Goal: Transaction & Acquisition: Purchase product/service

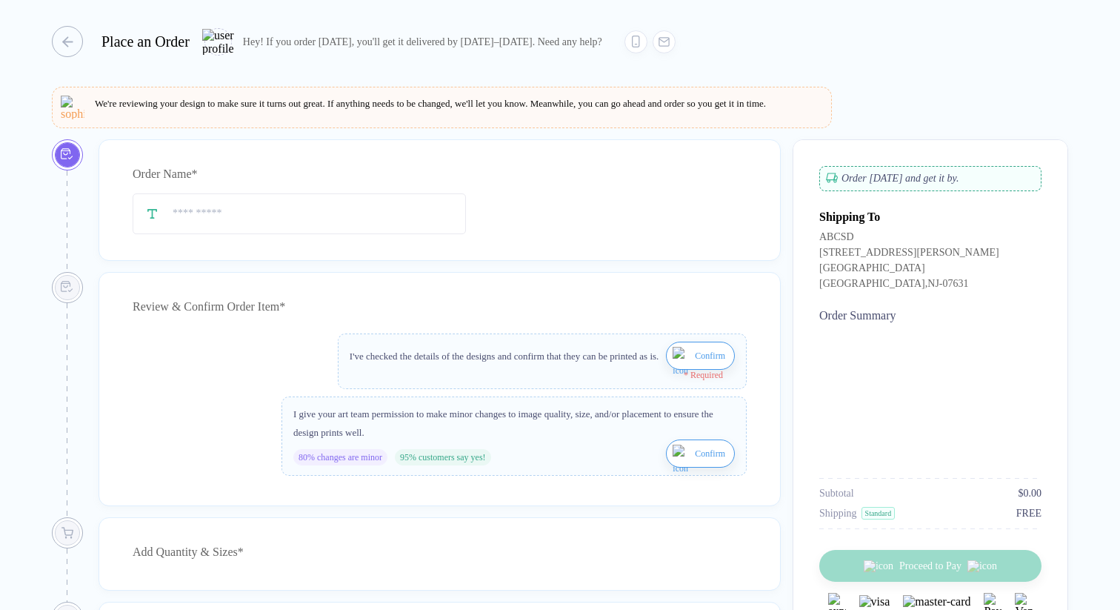
type input "**********"
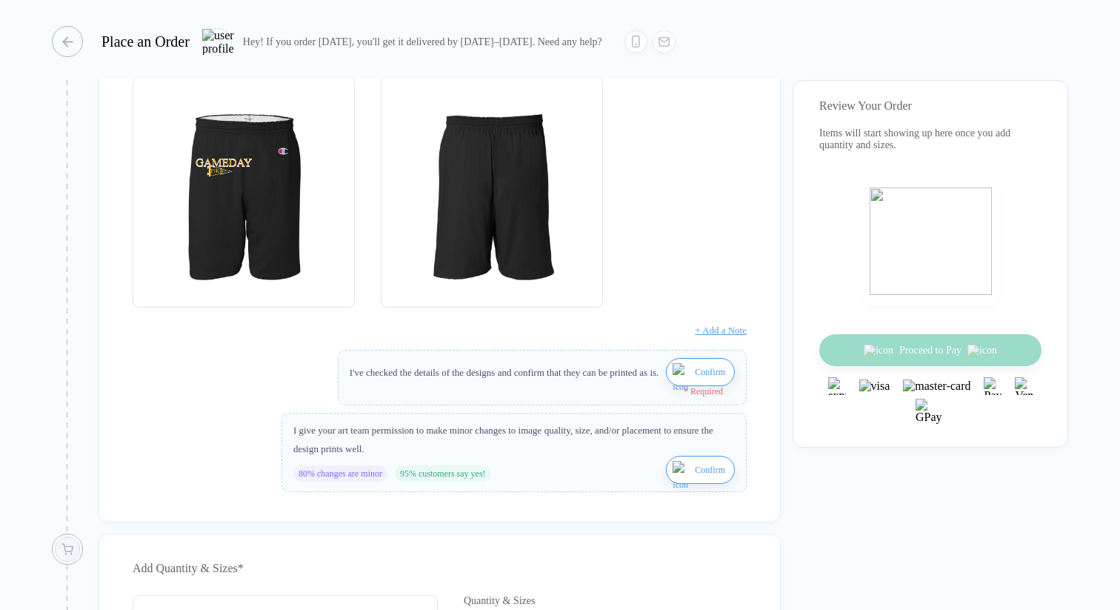
scroll to position [316, 0]
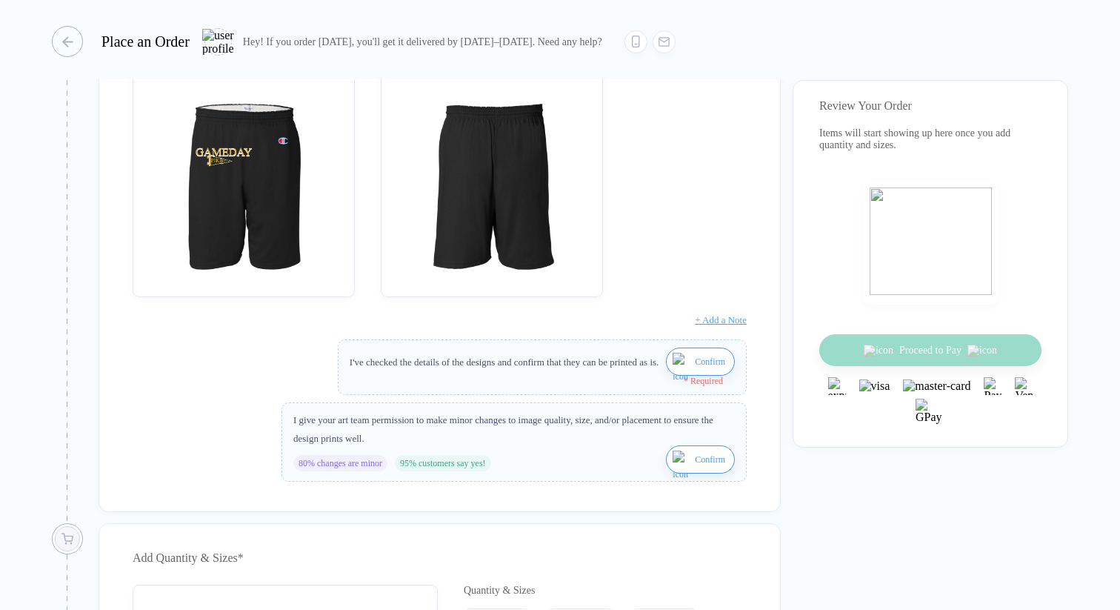
click at [697, 373] on span "Confirm" at bounding box center [710, 362] width 30 height 24
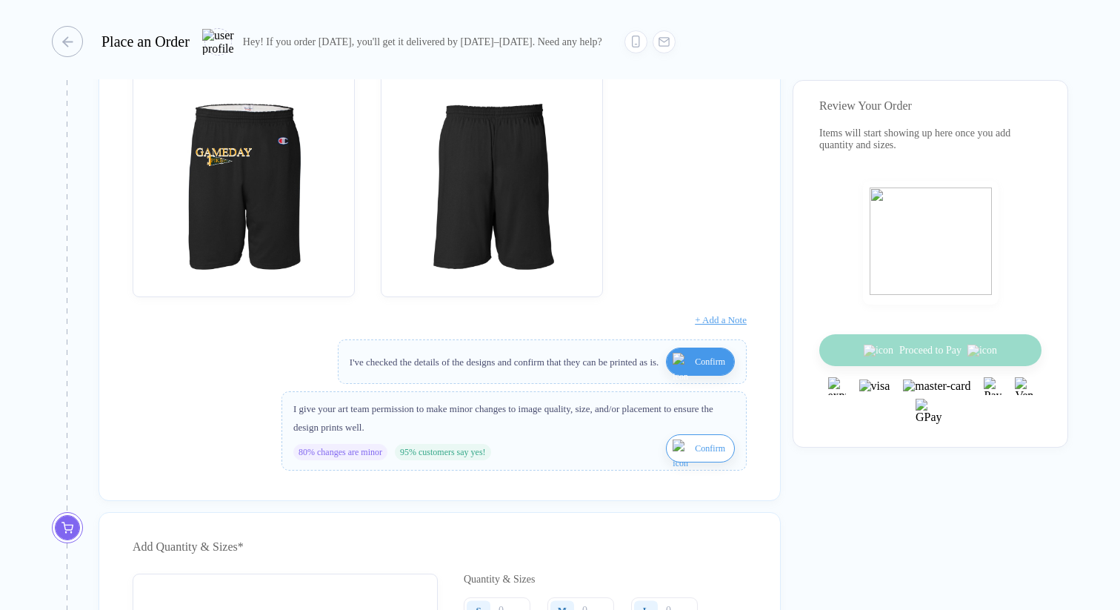
click at [698, 460] on span "Confirm" at bounding box center [710, 448] width 30 height 24
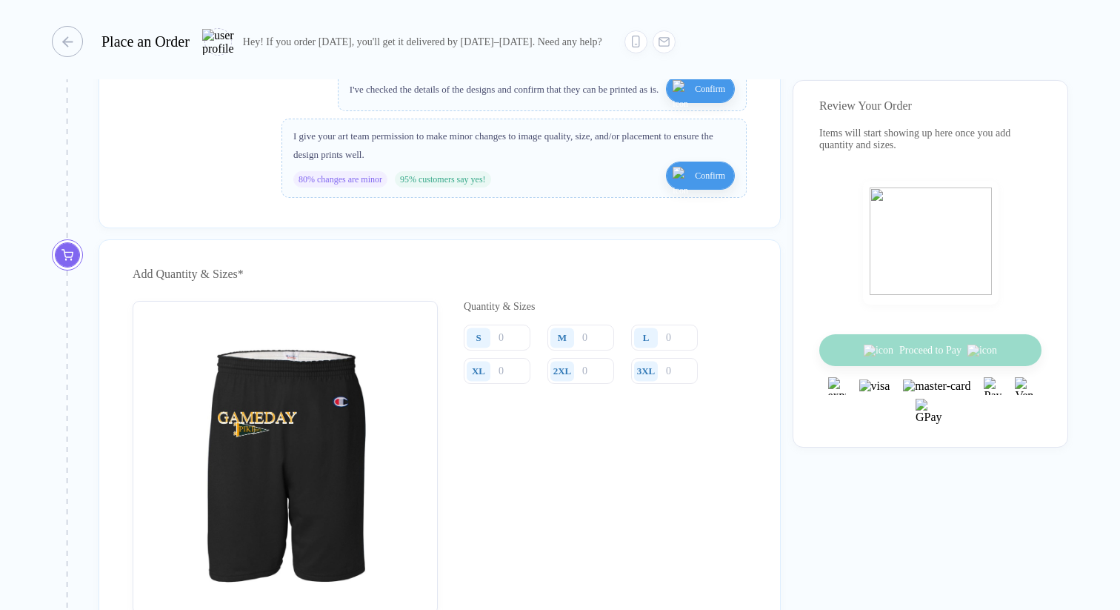
scroll to position [593, 0]
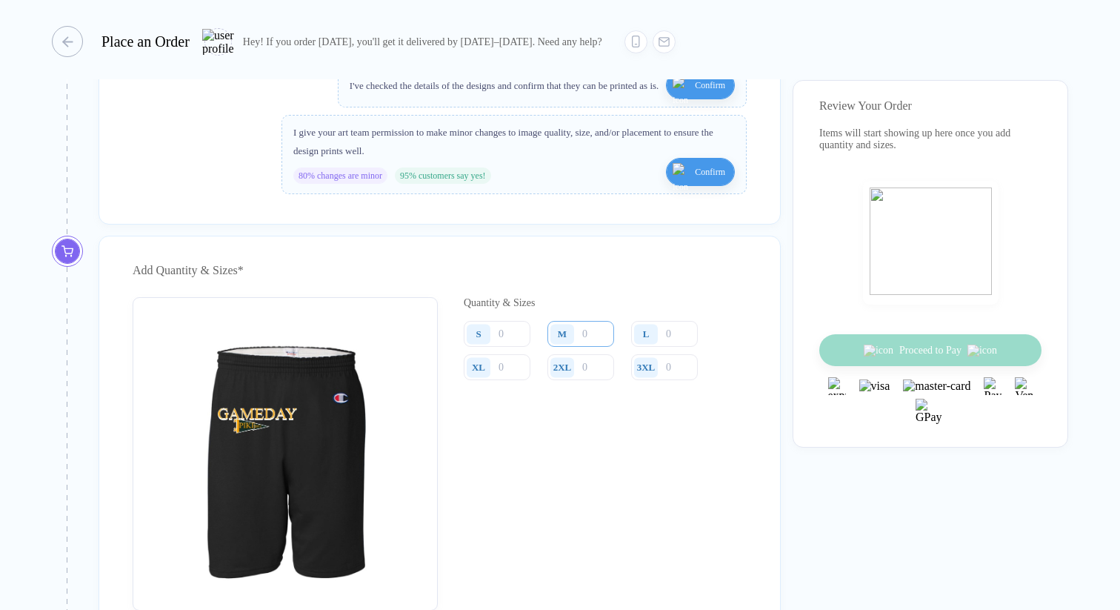
click at [588, 347] on input "number" at bounding box center [581, 334] width 67 height 26
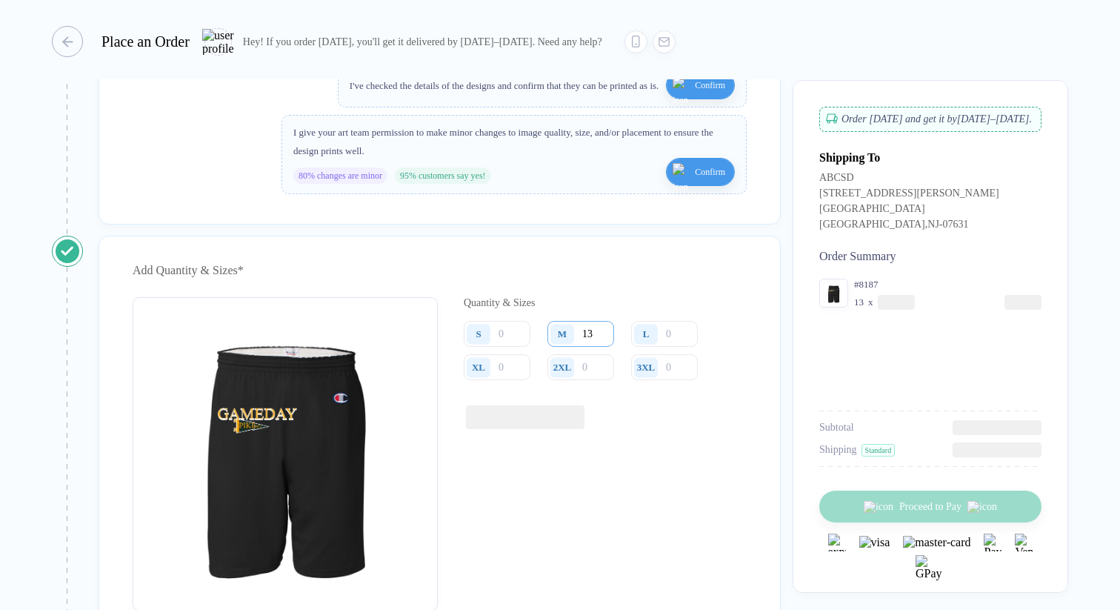
type input "13"
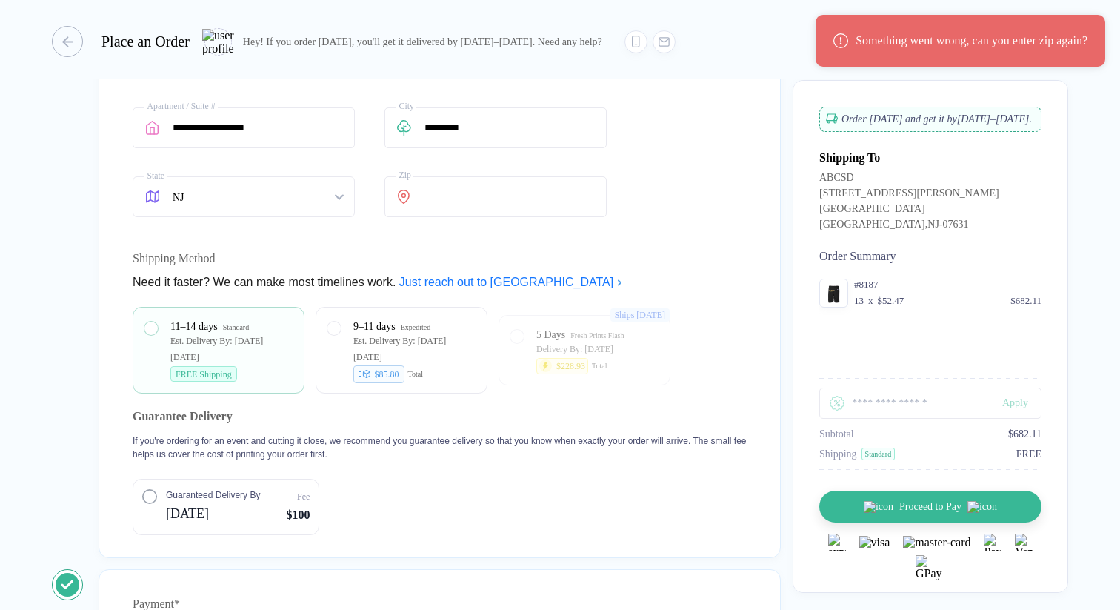
scroll to position [1307, 0]
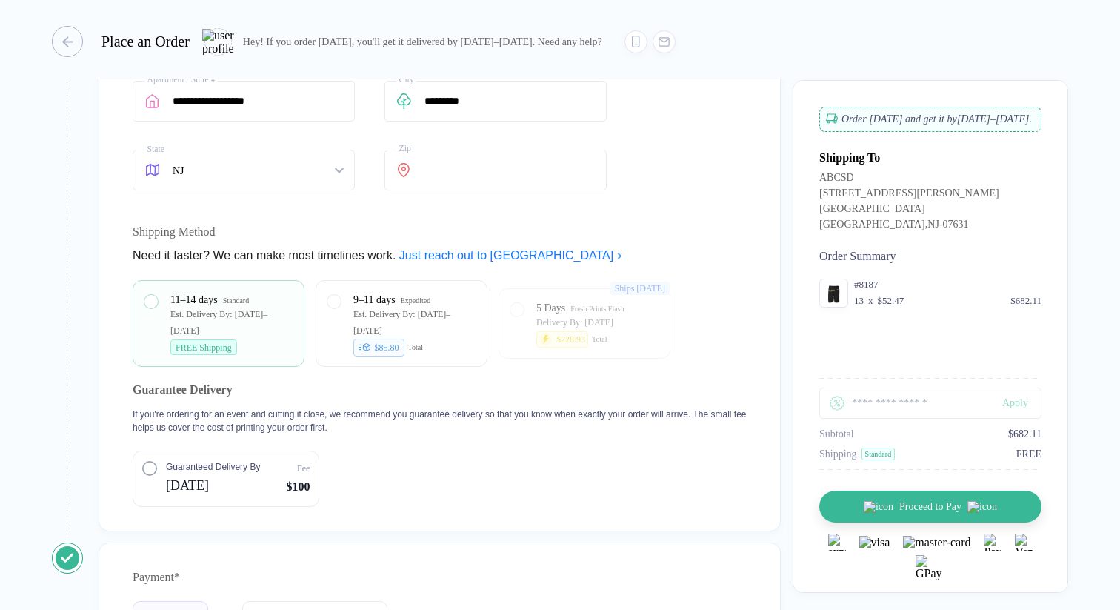
click at [178, 474] on span "Guaranteed Delivery By" at bounding box center [213, 466] width 94 height 13
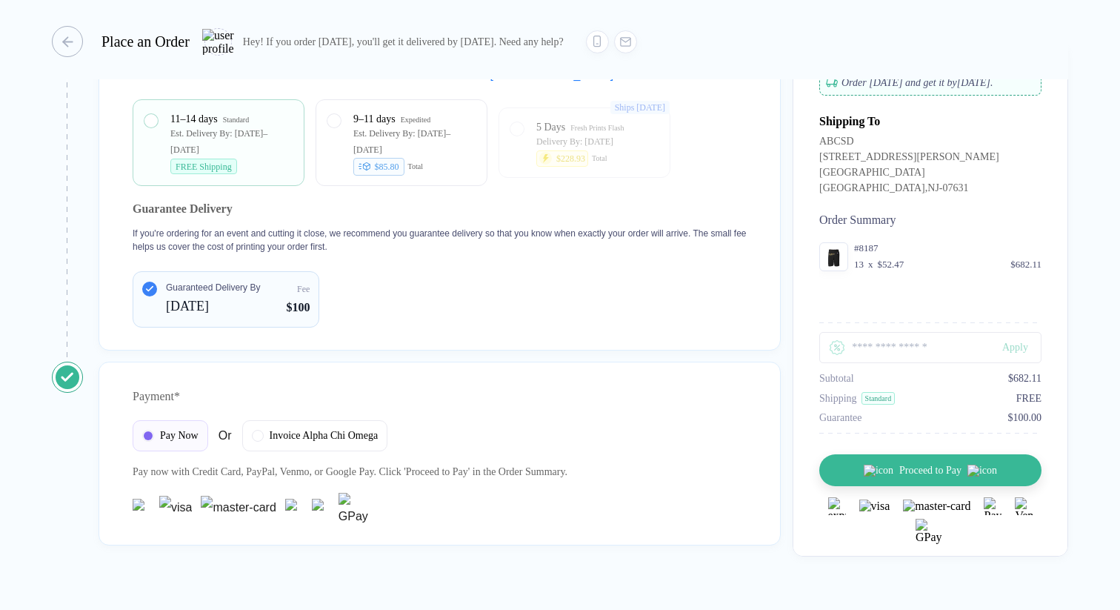
scroll to position [1535, 0]
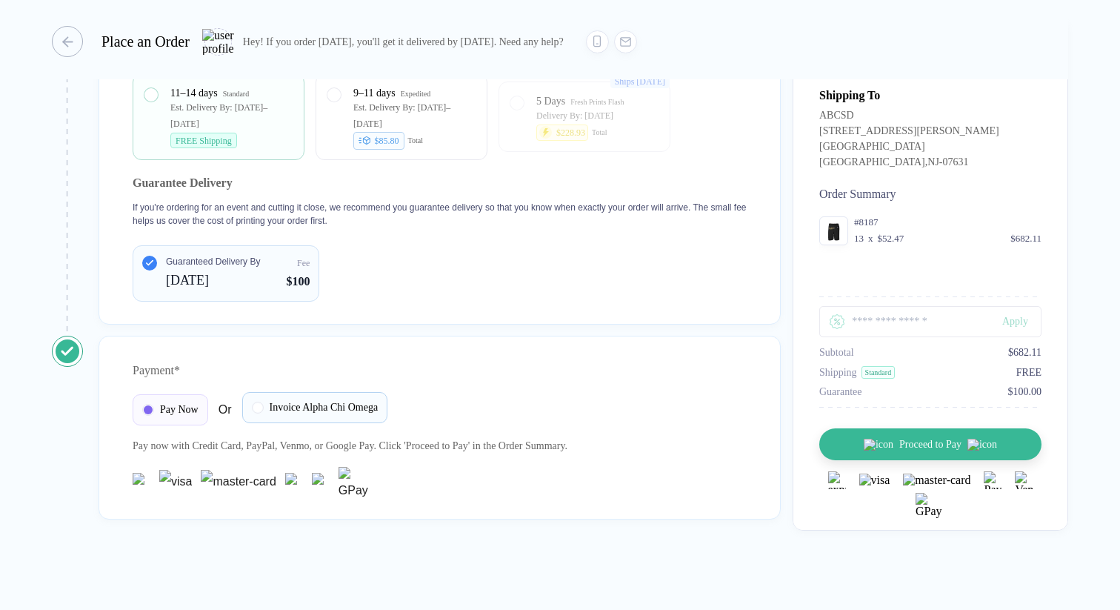
click at [279, 406] on span "Invoice Alpha Chi Omega" at bounding box center [324, 408] width 109 height 12
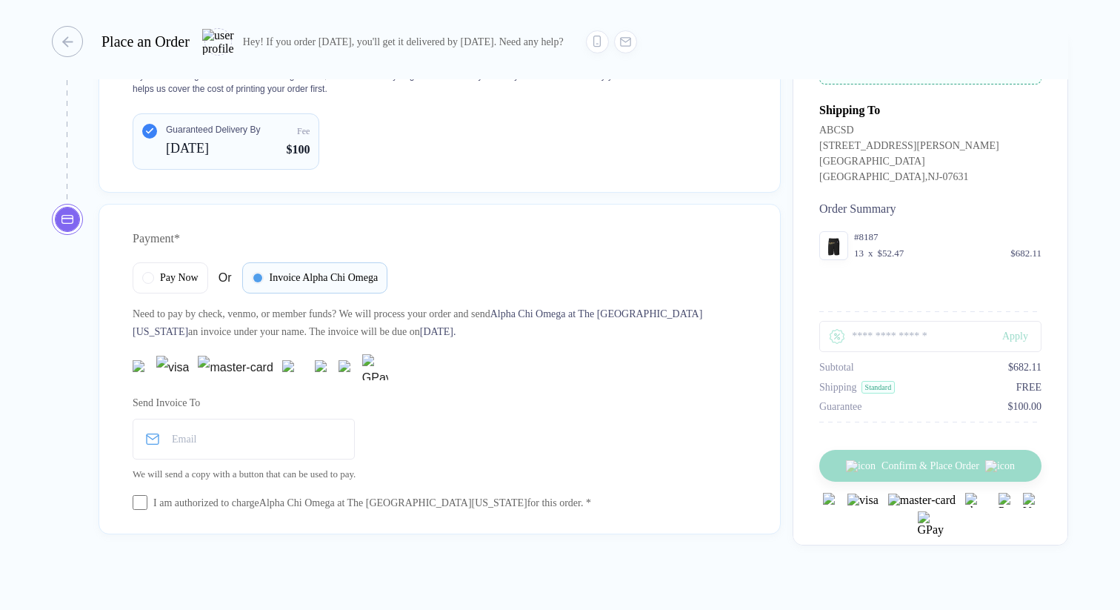
scroll to position [1682, 0]
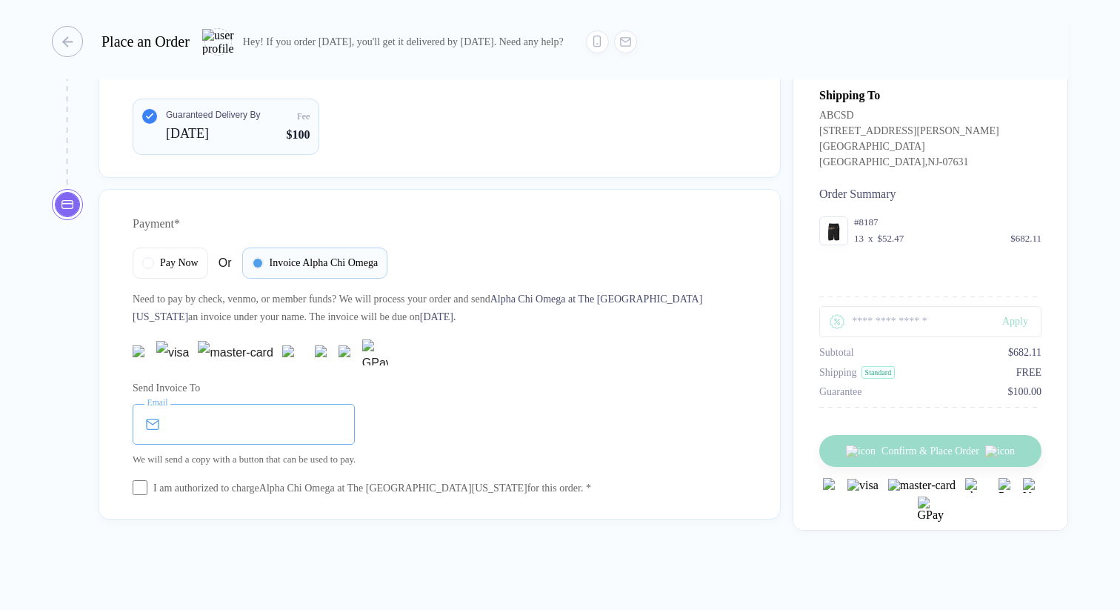
click at [272, 419] on input "email" at bounding box center [244, 424] width 222 height 41
type input "**********"
type input "*********"
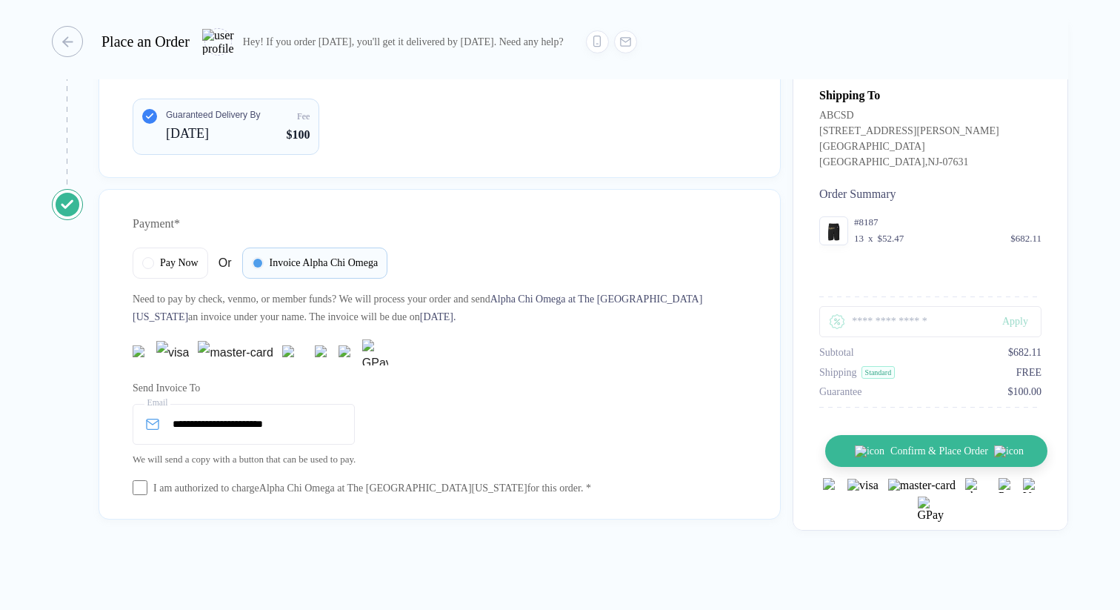
click at [961, 457] on span "Confirm & Place Order" at bounding box center [940, 451] width 98 height 12
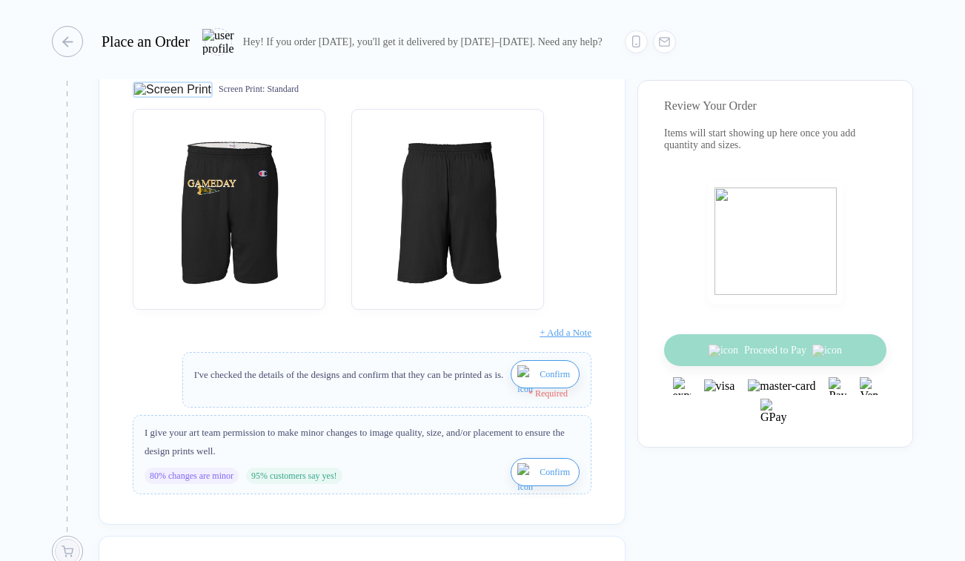
scroll to position [294, 0]
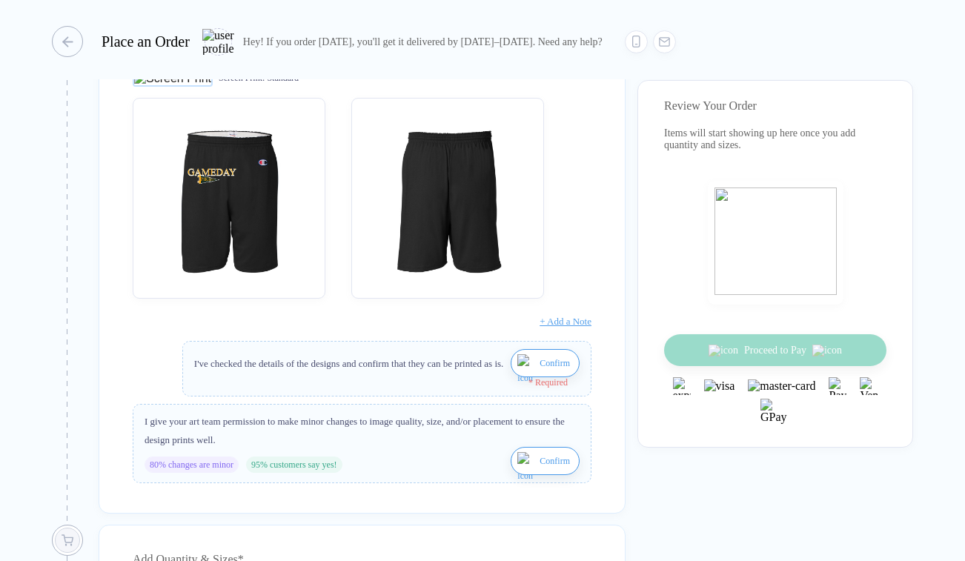
click at [523, 371] on img "button" at bounding box center [526, 372] width 19 height 36
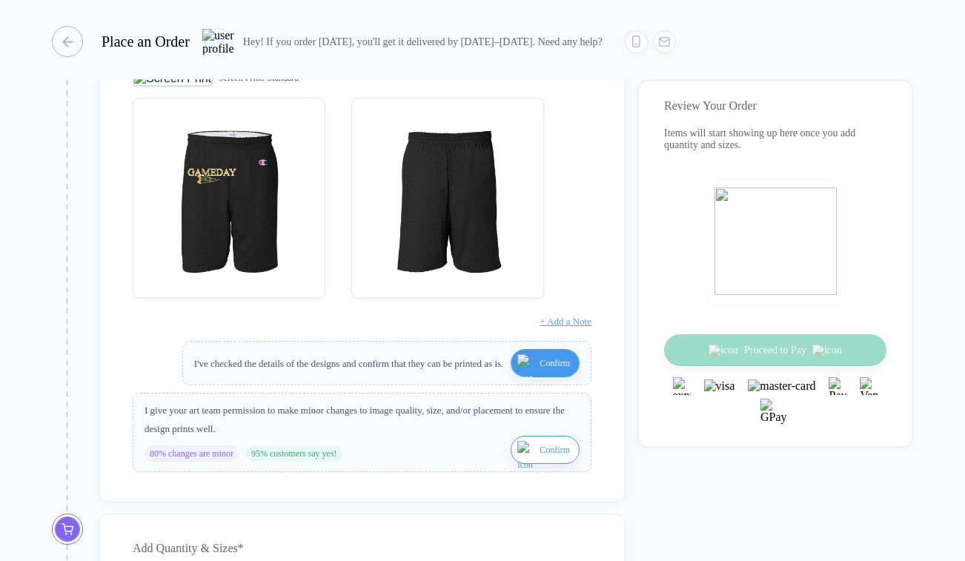
click at [539, 462] on span "Confirm" at bounding box center [554, 450] width 30 height 24
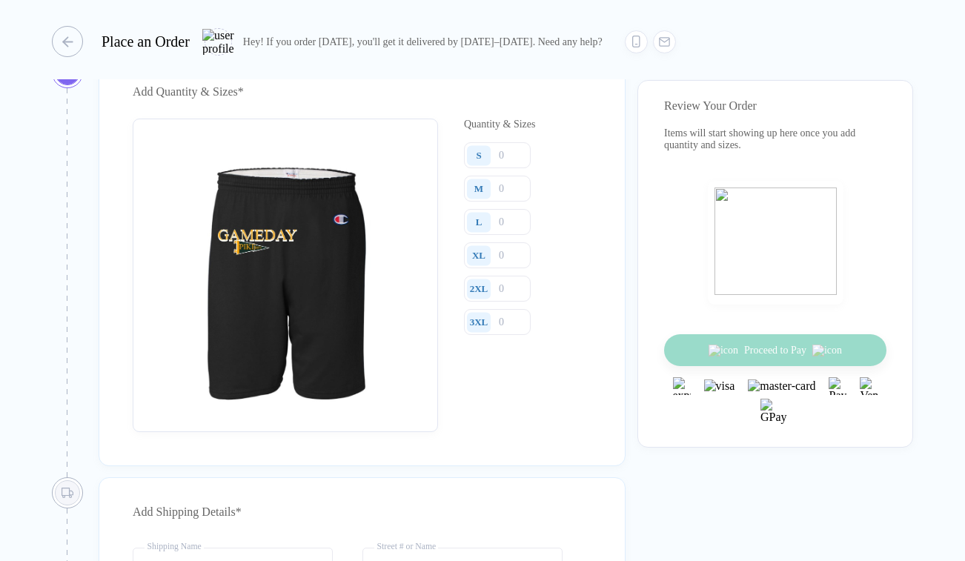
scroll to position [799, 0]
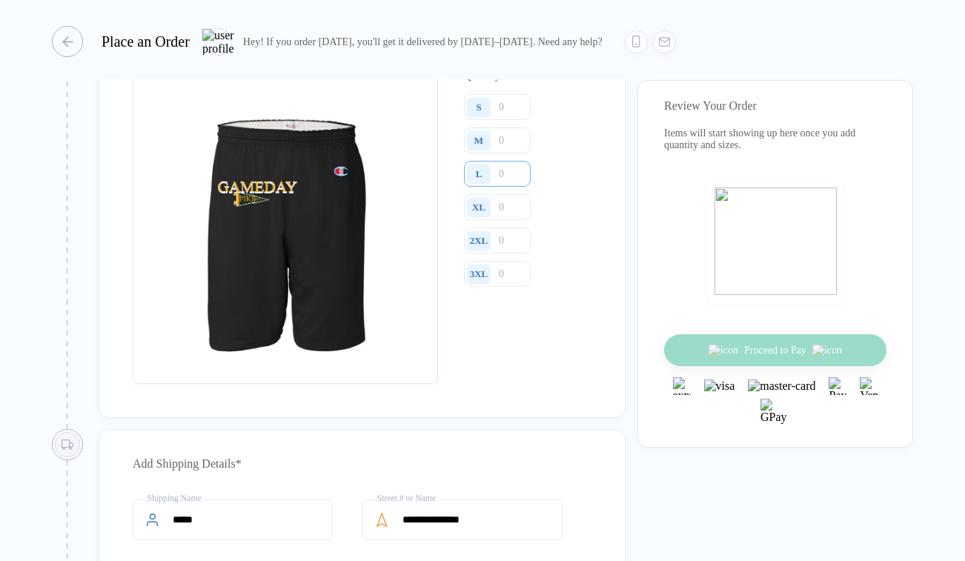
click at [518, 187] on input "number" at bounding box center [497, 174] width 67 height 26
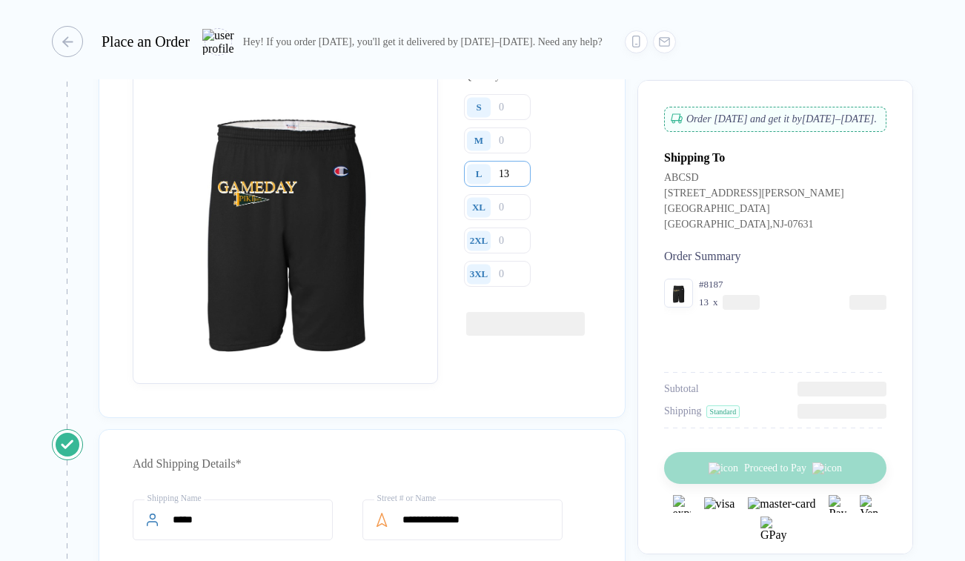
type input "13"
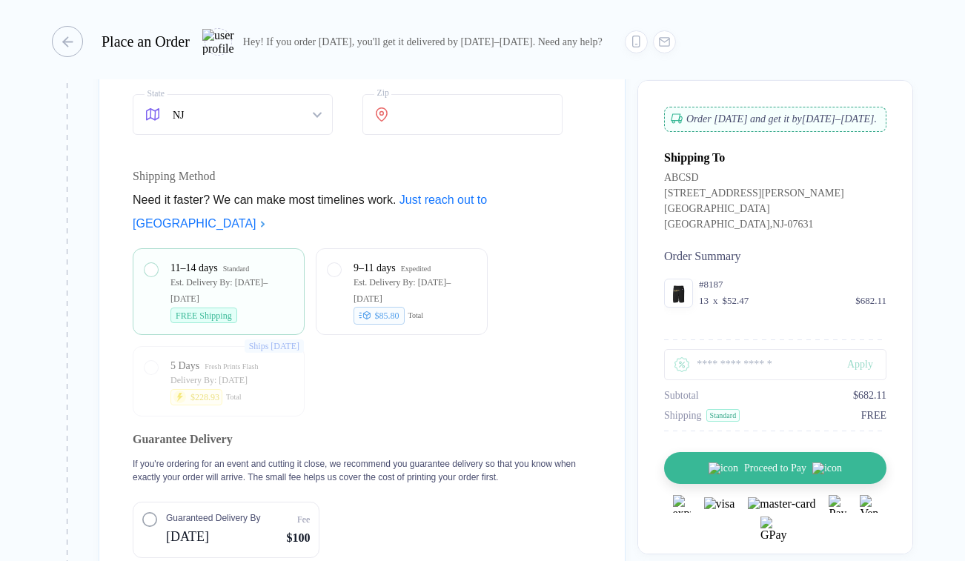
scroll to position [1375, 0]
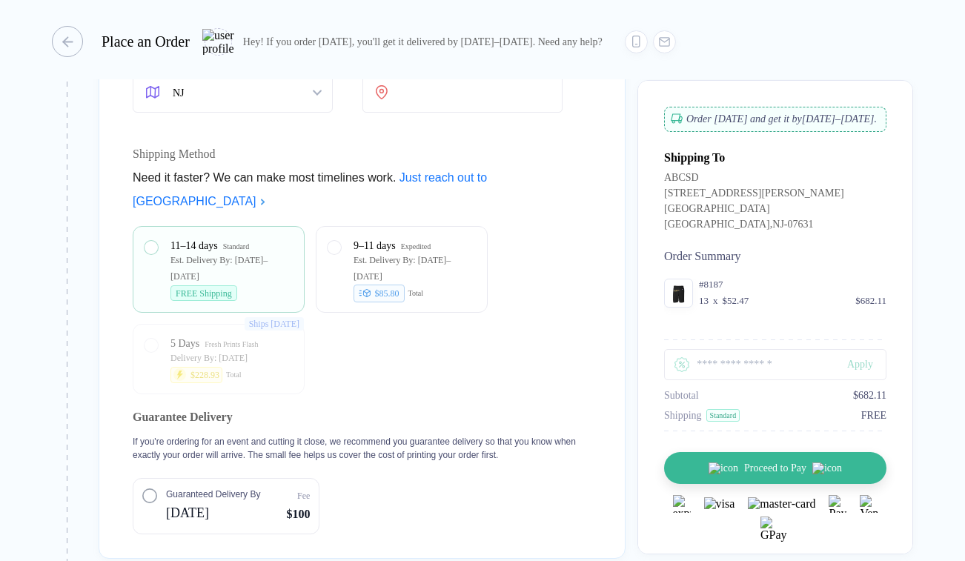
click at [185, 525] on span "[DATE]" at bounding box center [213, 513] width 94 height 24
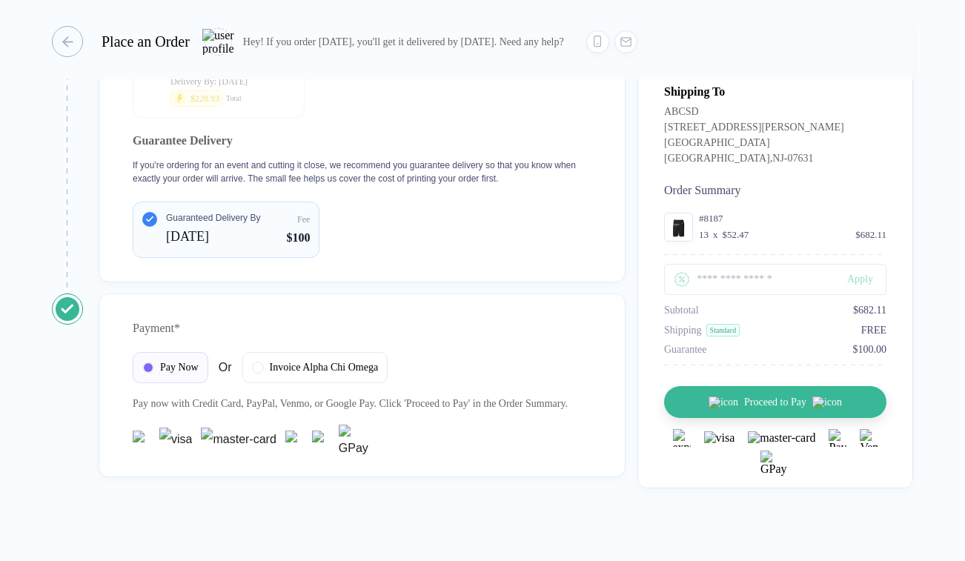
scroll to position [1705, 0]
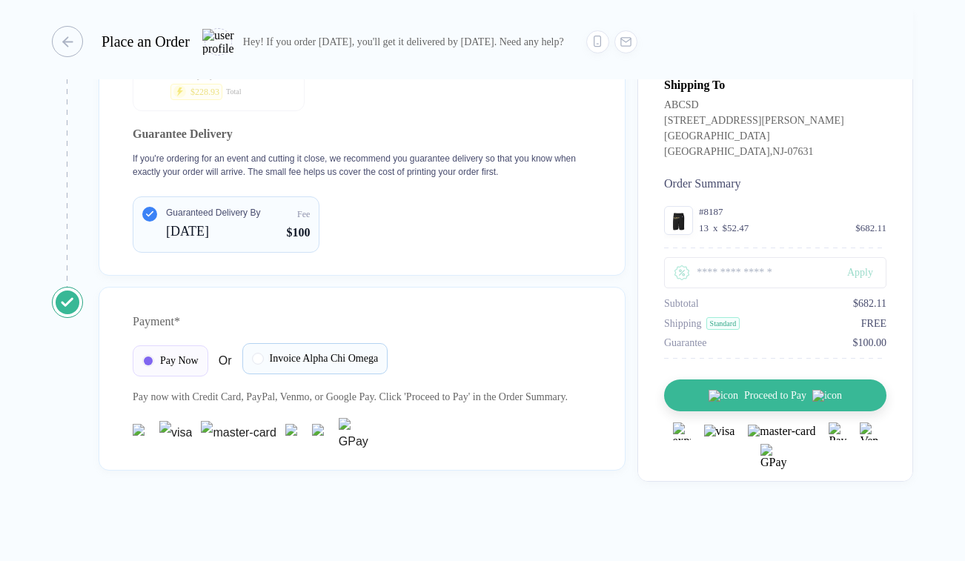
click at [273, 343] on div "Invoice Alpha Chi Omega" at bounding box center [315, 358] width 146 height 31
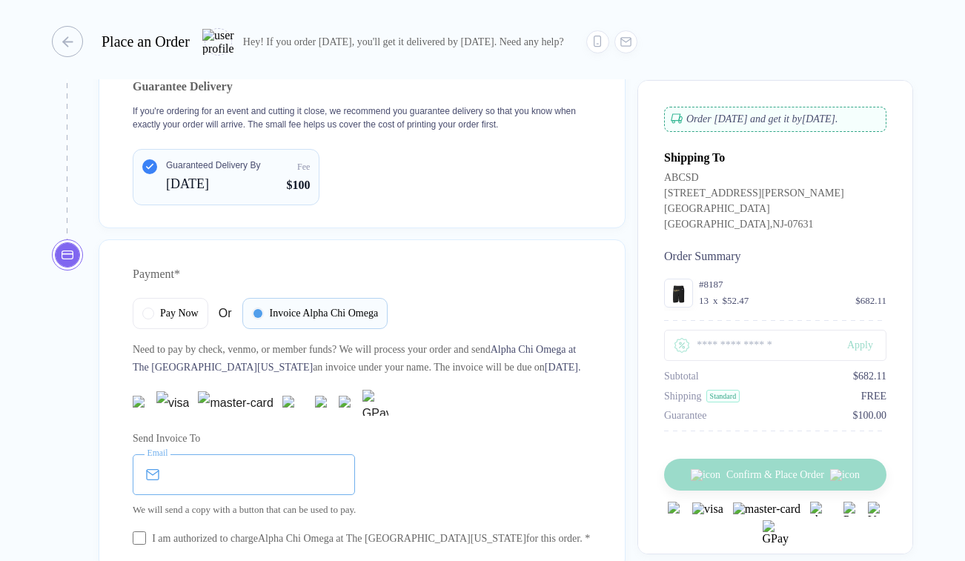
click at [234, 495] on input "email" at bounding box center [244, 474] width 222 height 41
type input "**********"
type input "**"
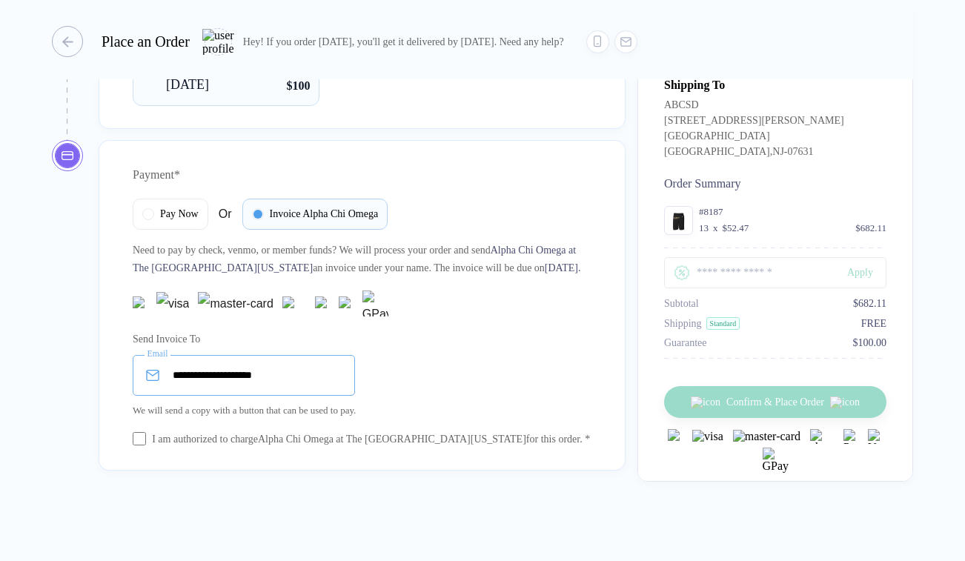
scroll to position [1868, 0]
click at [170, 431] on div "I am authorized to charge Alpha Chi Omega at The [GEOGRAPHIC_DATA][US_STATE] fo…" at bounding box center [371, 439] width 438 height 16
click at [294, 358] on input "**********" at bounding box center [244, 375] width 222 height 41
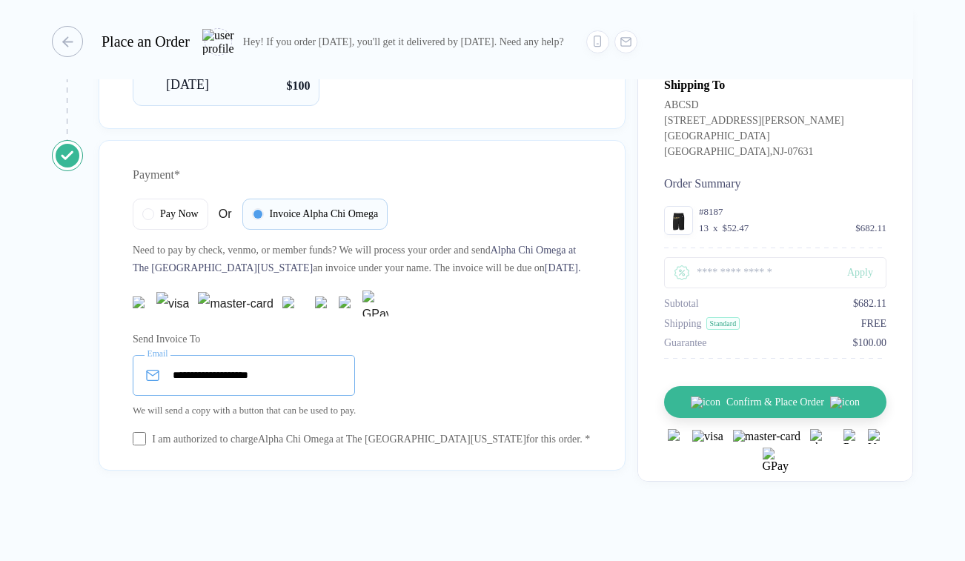
type input "**********"
click at [749, 411] on button "Confirm & Place Order" at bounding box center [781, 402] width 222 height 32
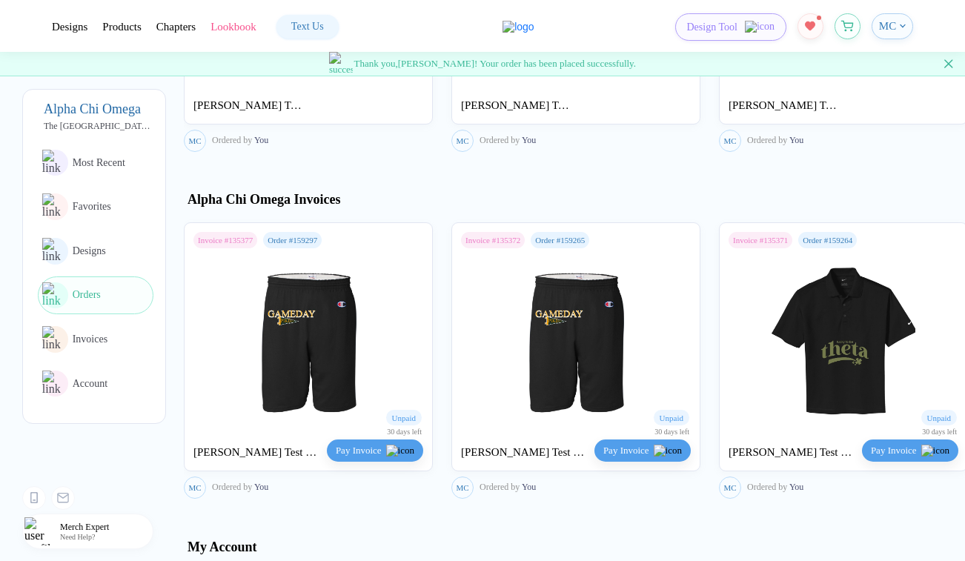
scroll to position [1470, 0]
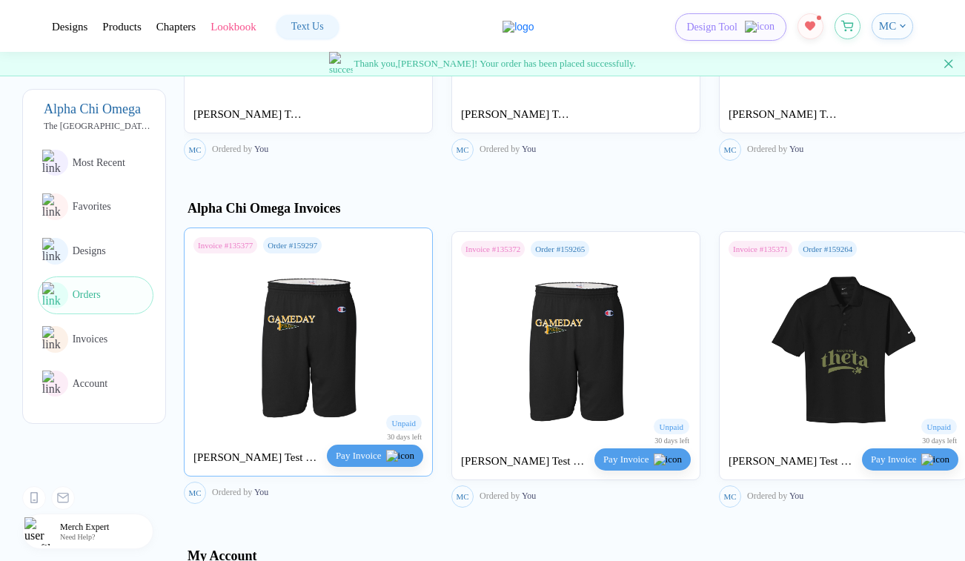
click at [317, 250] on div "Order # 159297" at bounding box center [293, 245] width 50 height 9
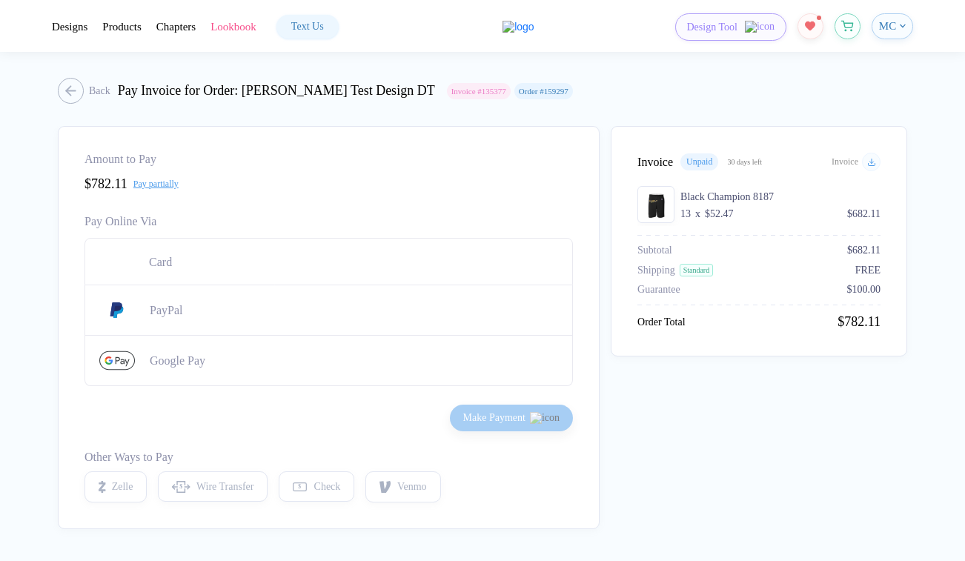
click at [556, 90] on div "Order # 159297" at bounding box center [544, 91] width 50 height 9
click at [563, 90] on div "Order # 159297" at bounding box center [544, 91] width 50 height 9
click at [73, 90] on div "button" at bounding box center [63, 91] width 26 height 26
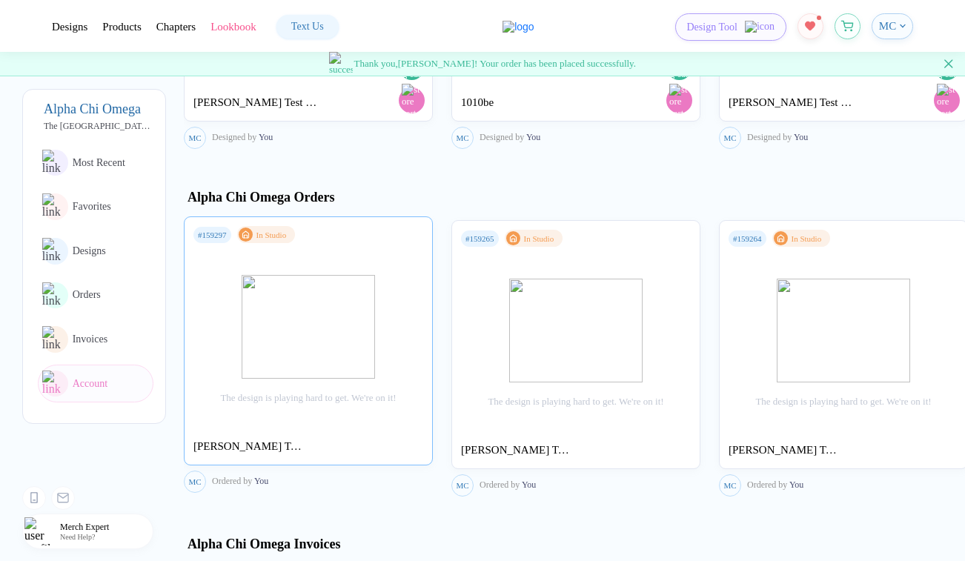
scroll to position [1136, 0]
click at [232, 352] on div "The design is playing hard to get. We're on it!" at bounding box center [309, 339] width 248 height 132
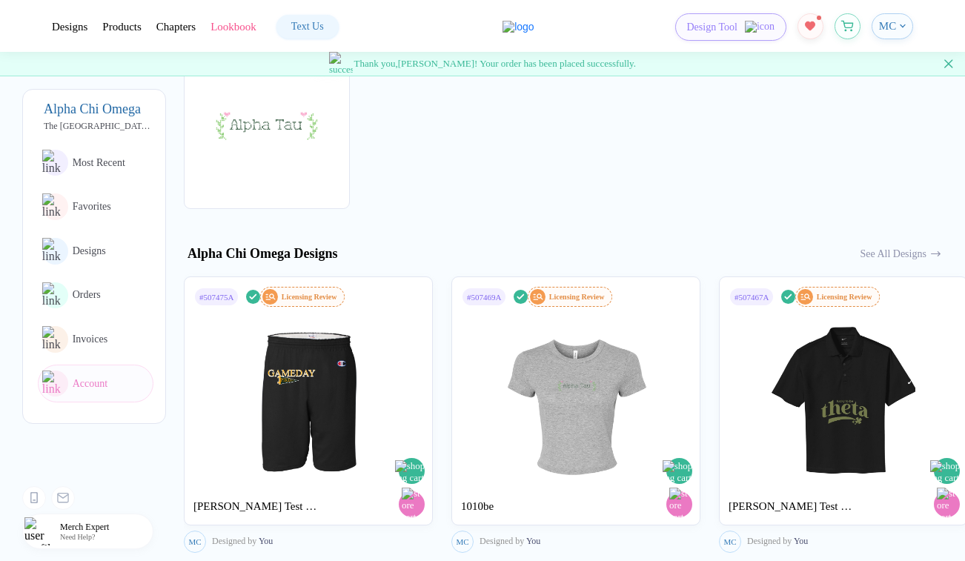
scroll to position [939, 0]
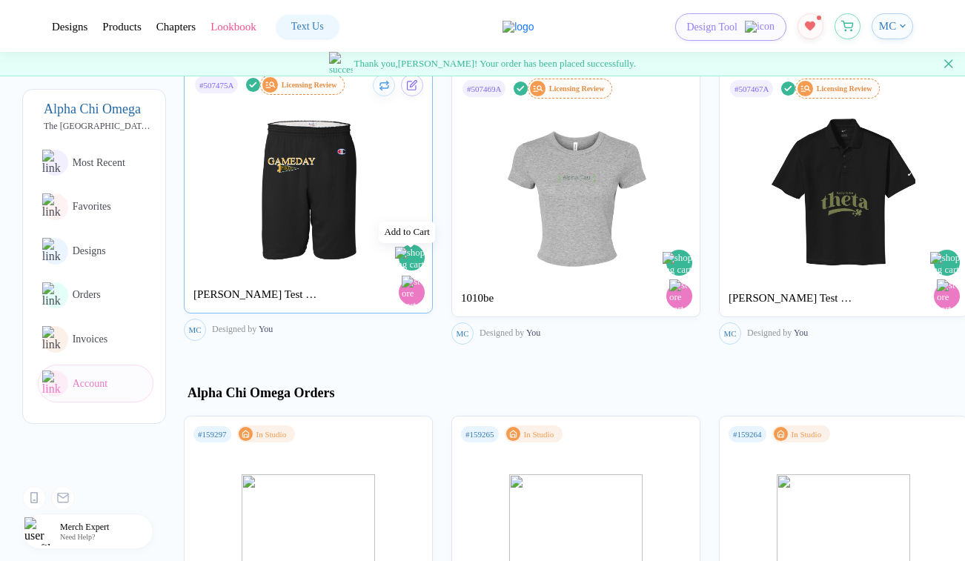
click at [414, 262] on img "button" at bounding box center [413, 259] width 36 height 24
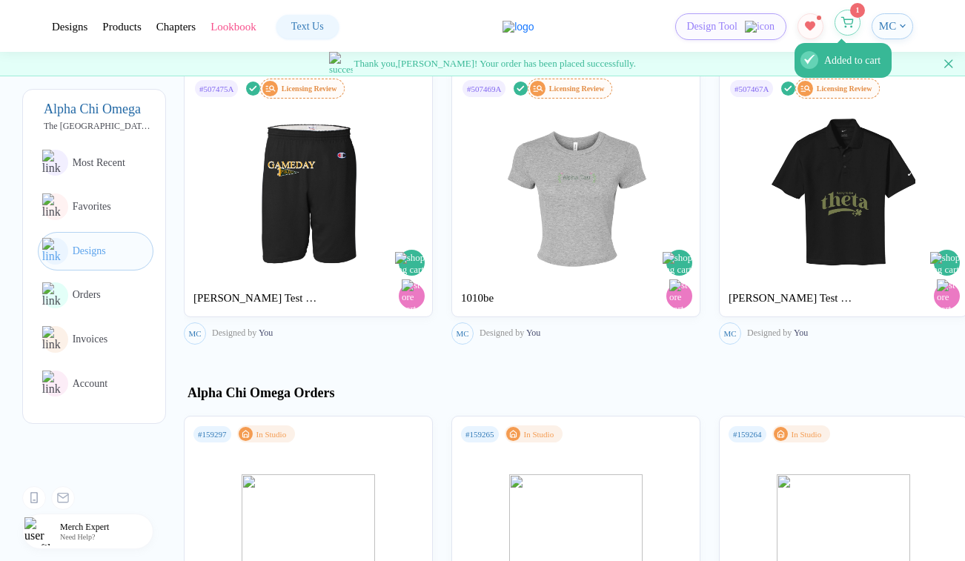
click at [851, 26] on icon "button" at bounding box center [847, 22] width 13 height 11
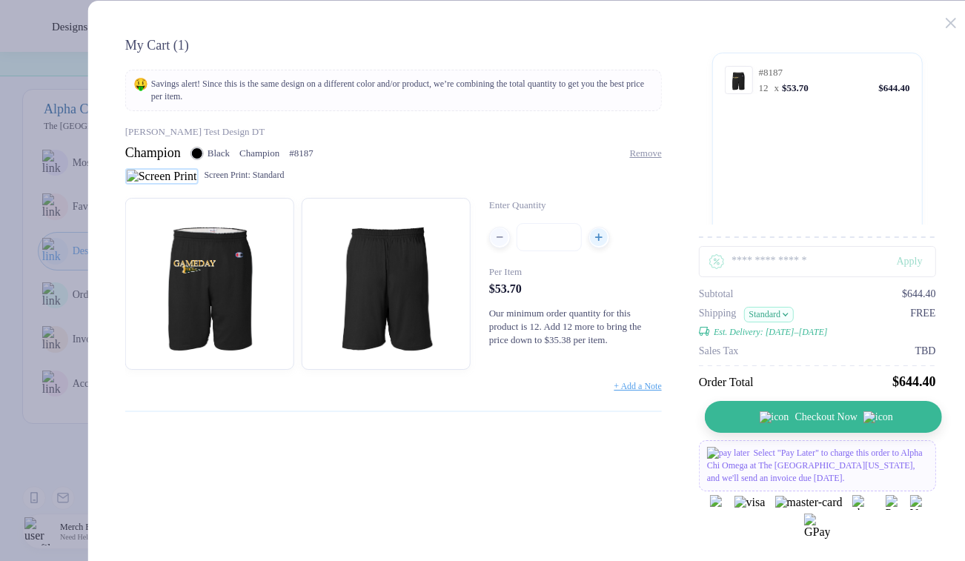
click at [811, 428] on button "Checkout Now" at bounding box center [823, 417] width 237 height 32
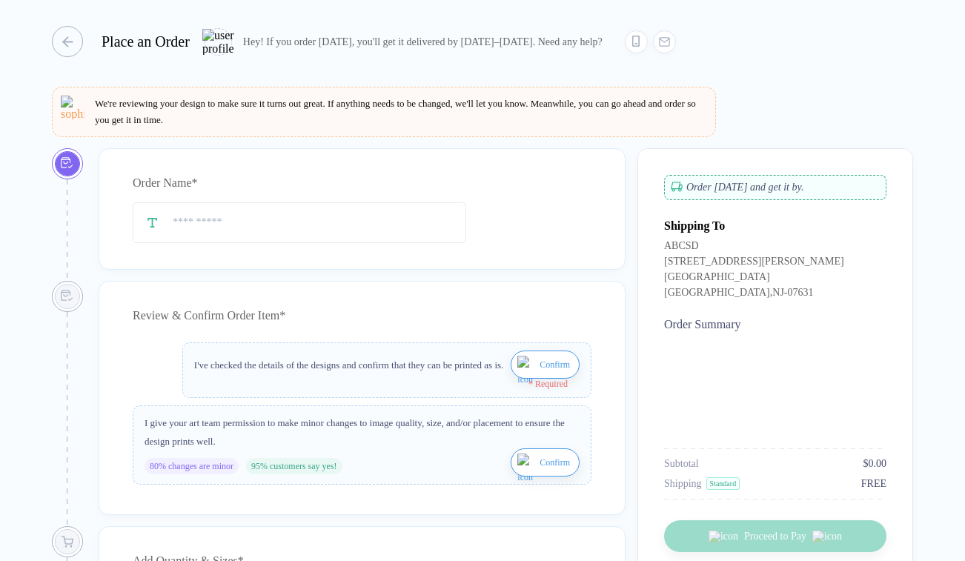
type input "**********"
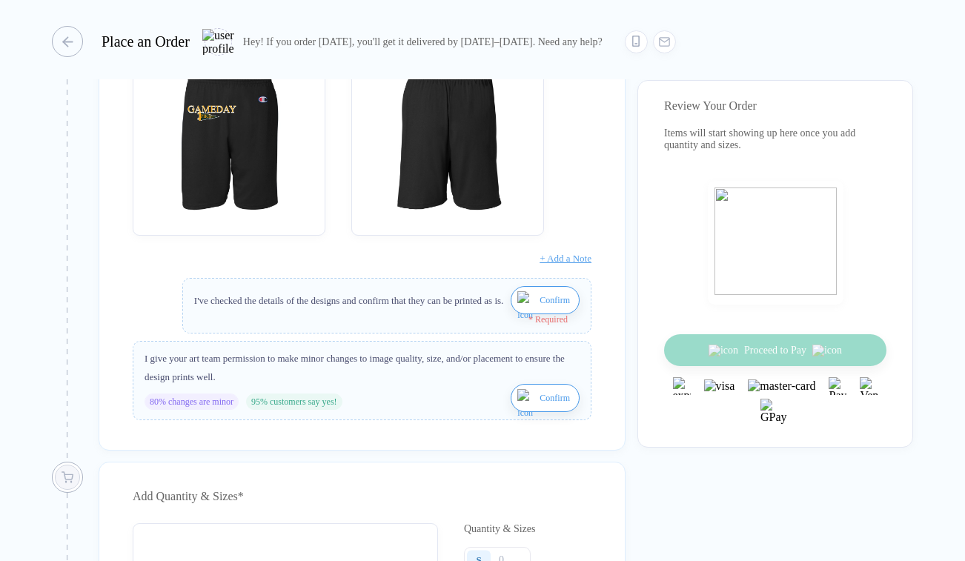
scroll to position [371, 0]
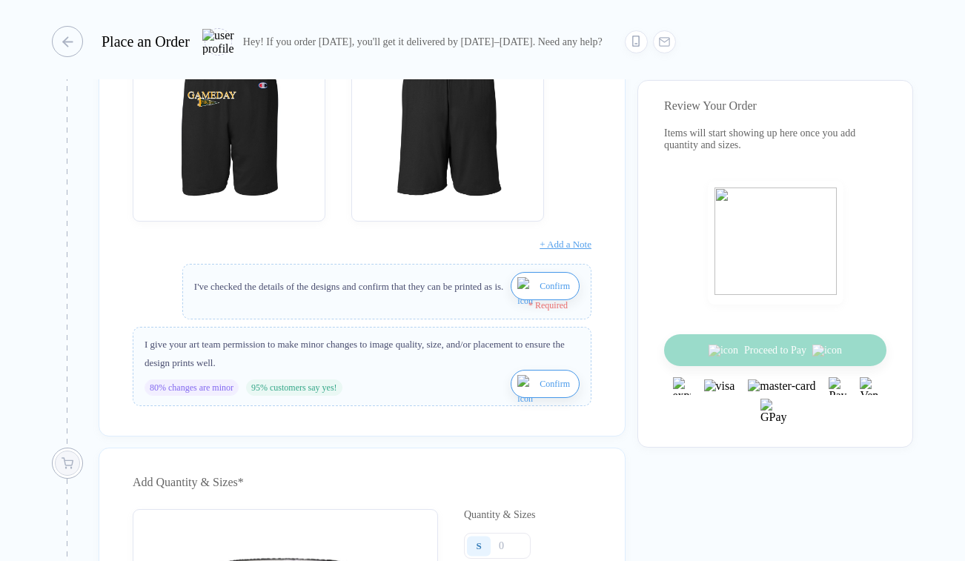
click at [539, 298] on span "Confirm" at bounding box center [554, 286] width 30 height 24
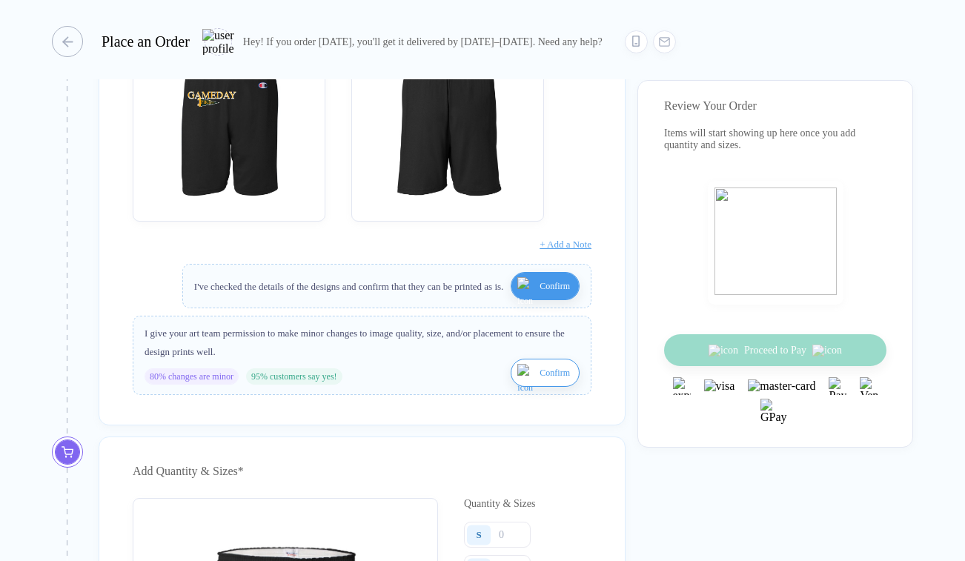
click at [533, 395] on div "I give your art team permission to make minor changes to image quality, size, a…" at bounding box center [362, 355] width 459 height 79
click at [539, 384] on span "Confirm" at bounding box center [554, 373] width 30 height 24
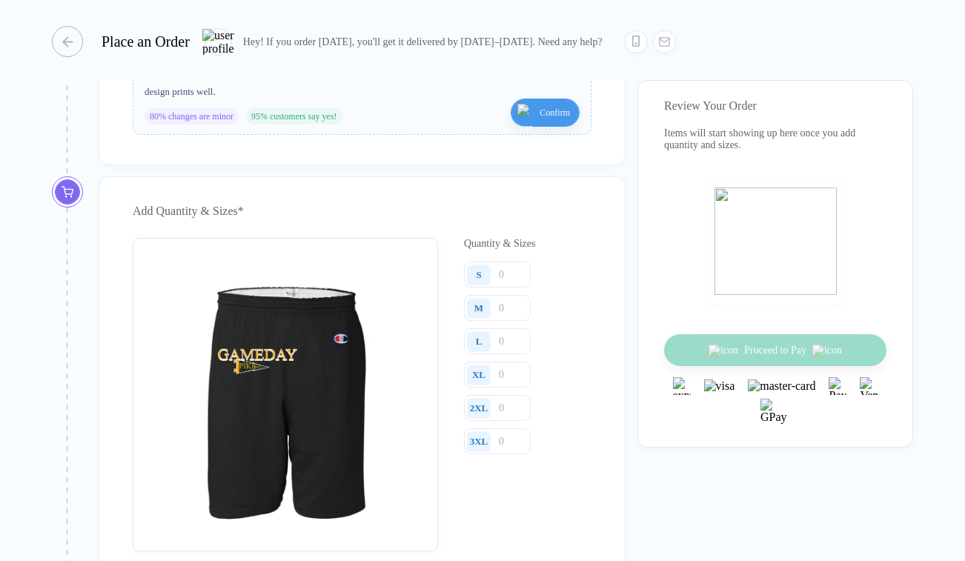
scroll to position [638, 0]
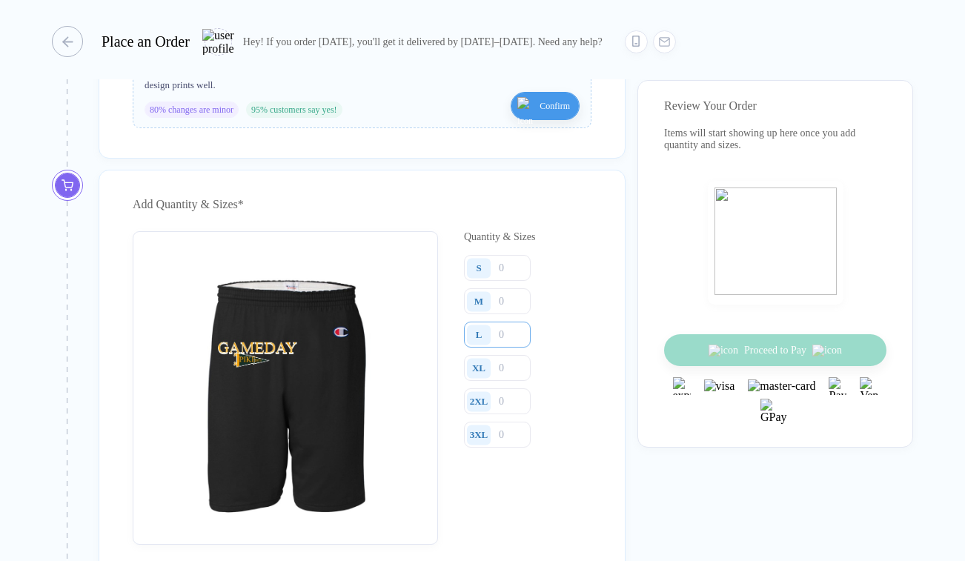
click at [522, 342] on input "number" at bounding box center [497, 335] width 67 height 26
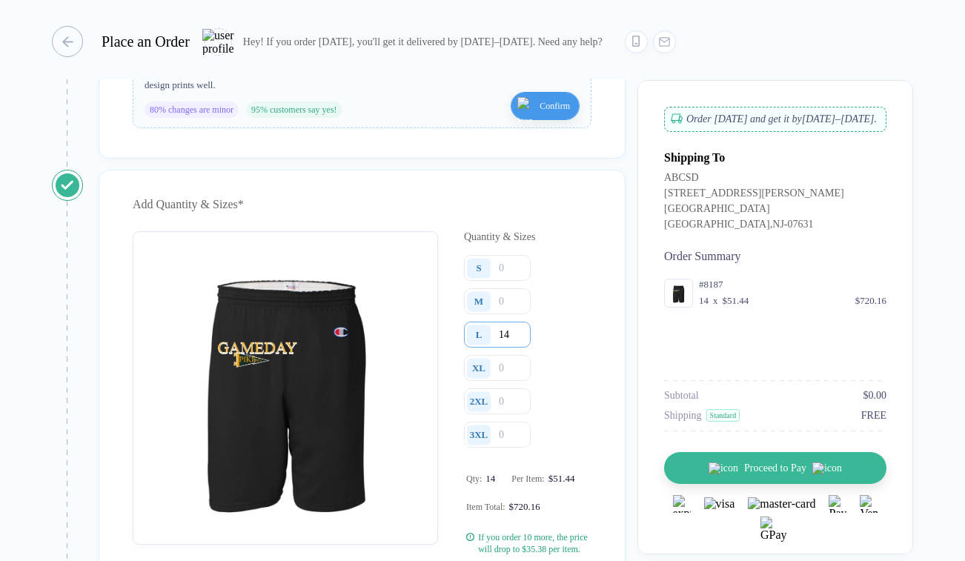
type input "14"
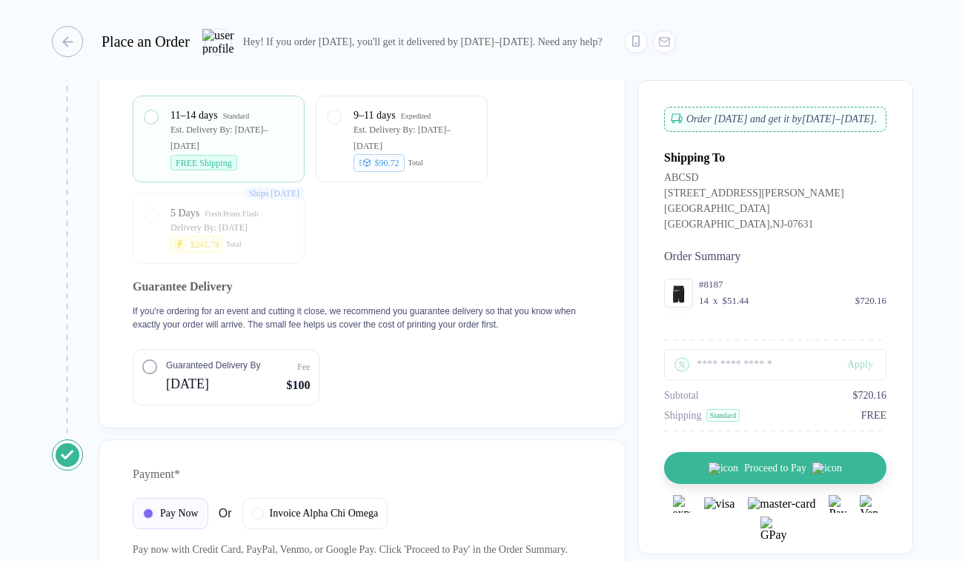
scroll to position [1521, 0]
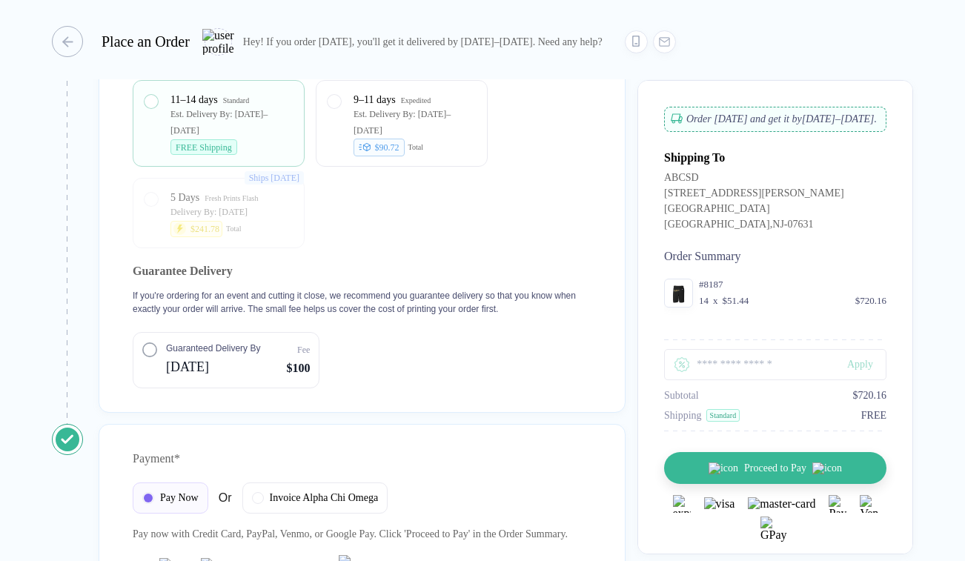
click at [180, 355] on span "Guaranteed Delivery By" at bounding box center [213, 348] width 94 height 13
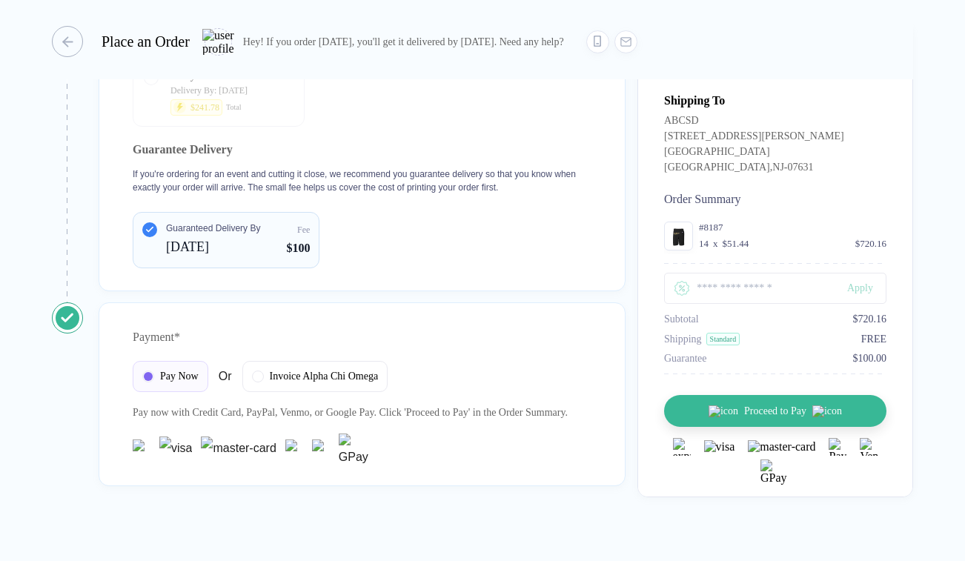
scroll to position [1705, 0]
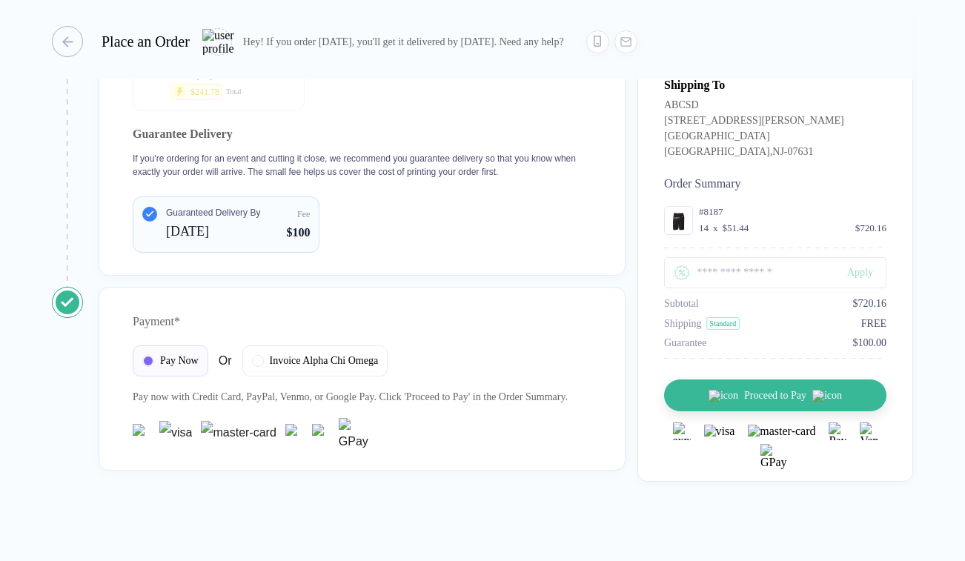
click at [315, 323] on div "Payment * Pay Now Or Invoice Alpha Chi Omega Pay now with Credit Card, PayPal ,…" at bounding box center [362, 379] width 527 height 184
click at [314, 353] on span "Invoice Alpha Chi Omega" at bounding box center [324, 359] width 109 height 12
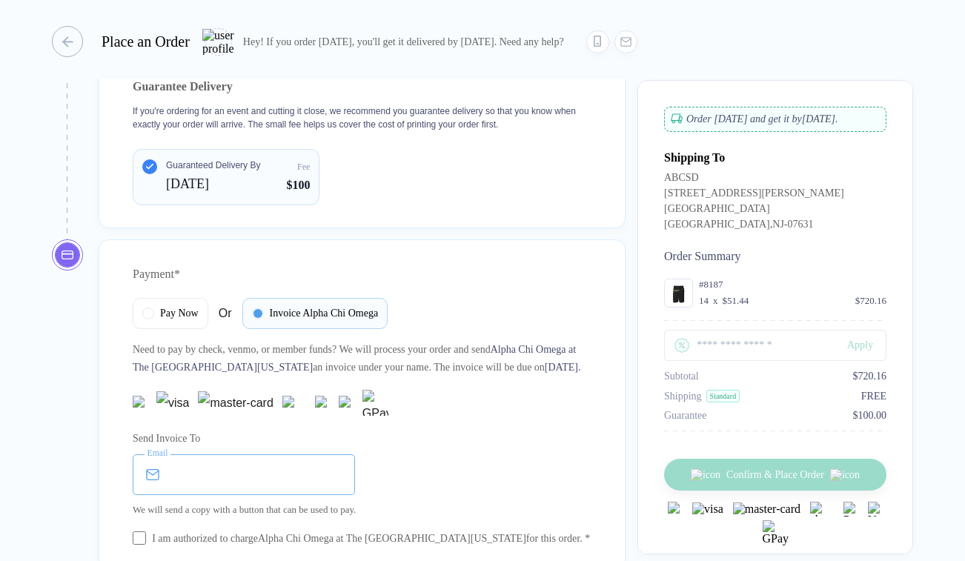
click at [241, 495] on input "email" at bounding box center [244, 474] width 222 height 41
type input "**********"
type input "**"
type input "**********"
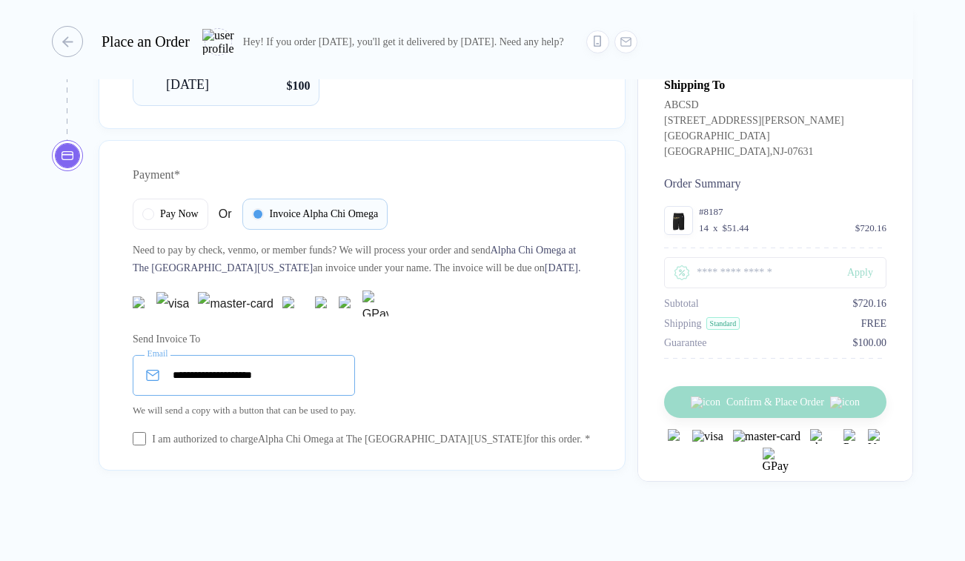
scroll to position [1868, 0]
click at [147, 431] on div "I am authorized to charge Alpha Chi Omega at The [GEOGRAPHIC_DATA][US_STATE] fo…" at bounding box center [362, 439] width 459 height 16
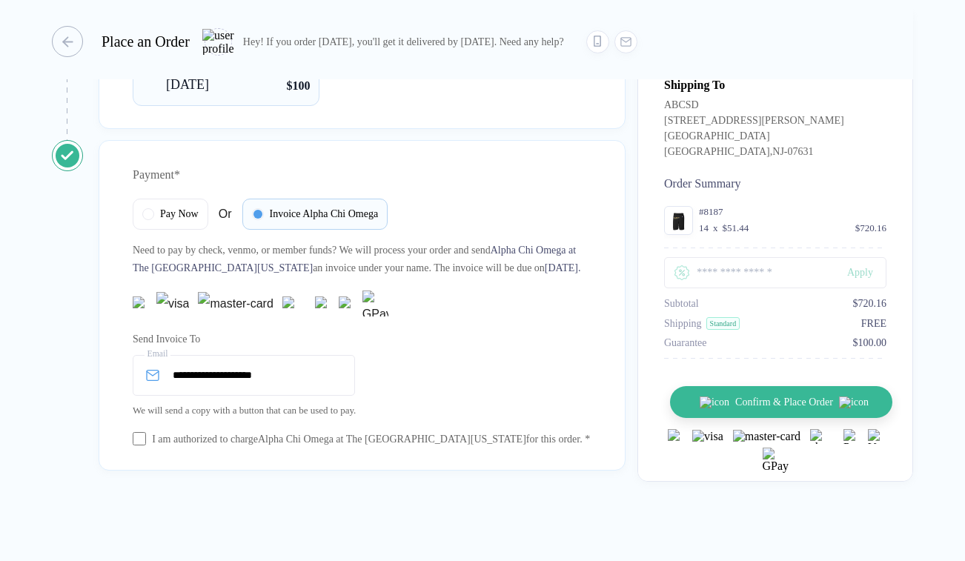
click at [699, 418] on button "Confirm & Place Order" at bounding box center [781, 402] width 222 height 32
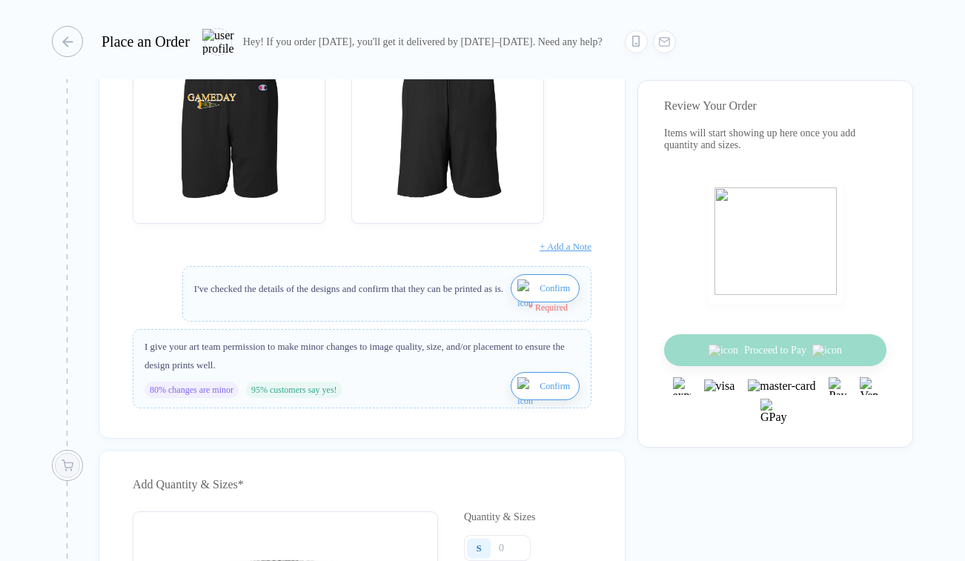
scroll to position [371, 0]
click at [539, 299] on span "Confirm" at bounding box center [554, 287] width 30 height 24
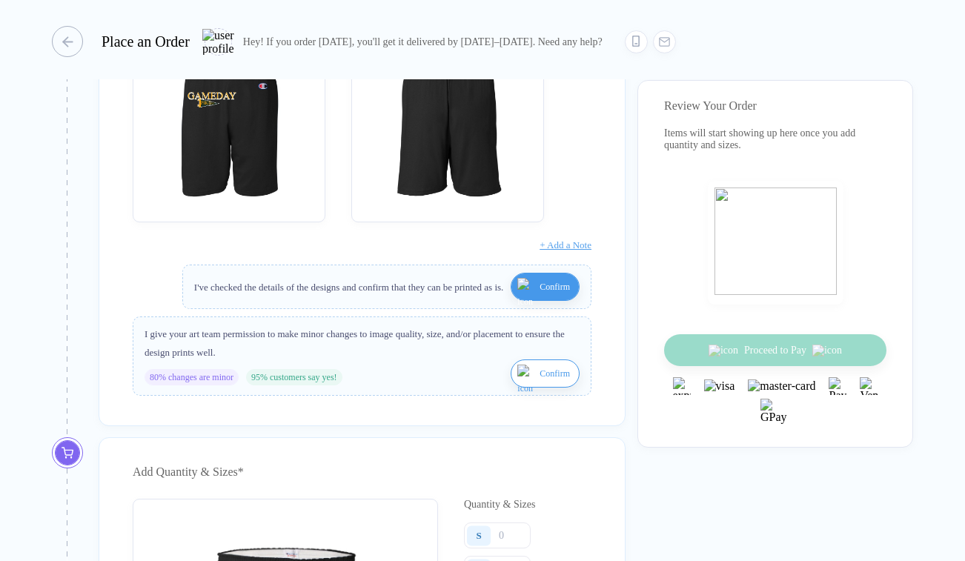
click at [547, 384] on span "Confirm" at bounding box center [554, 374] width 30 height 24
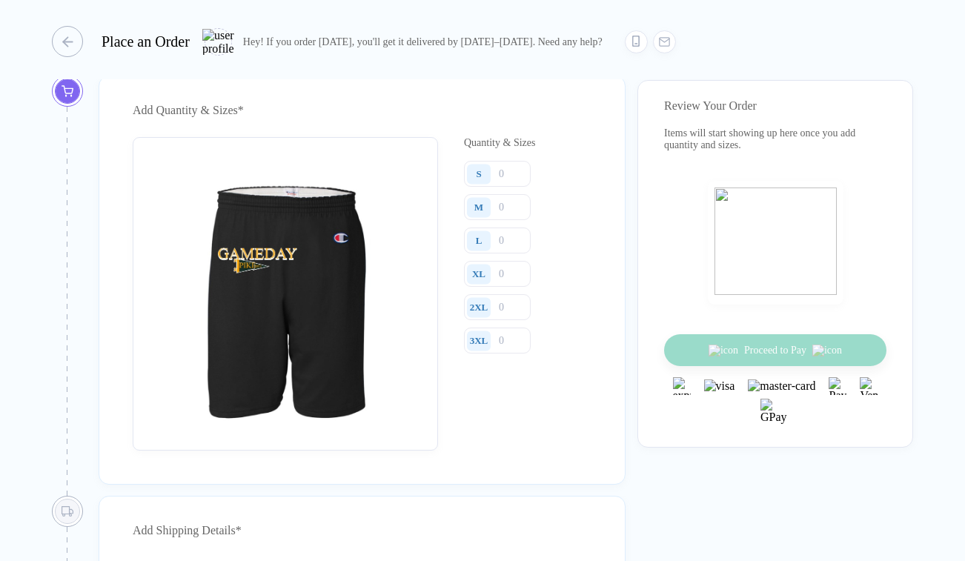
scroll to position [748, 0]
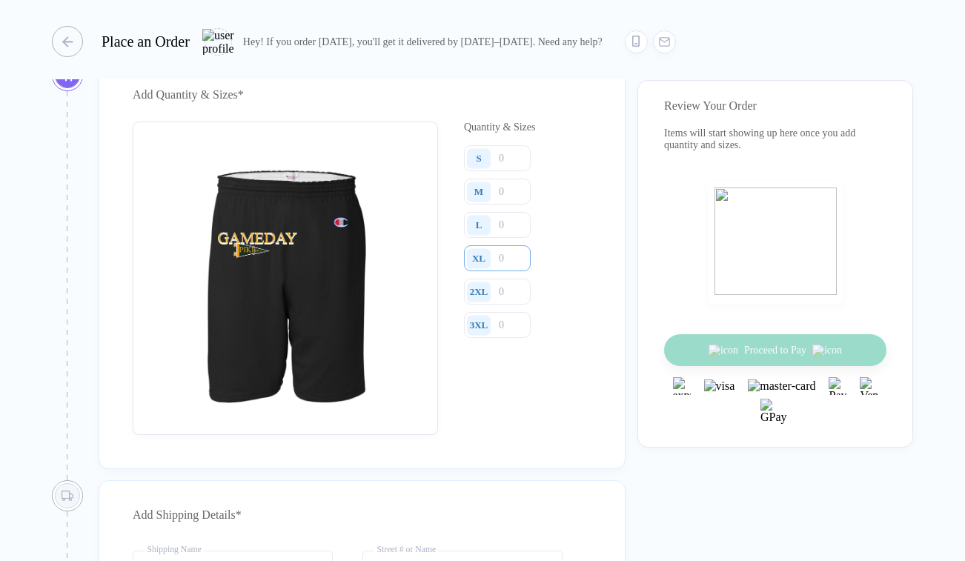
click at [511, 271] on input "number" at bounding box center [497, 258] width 67 height 26
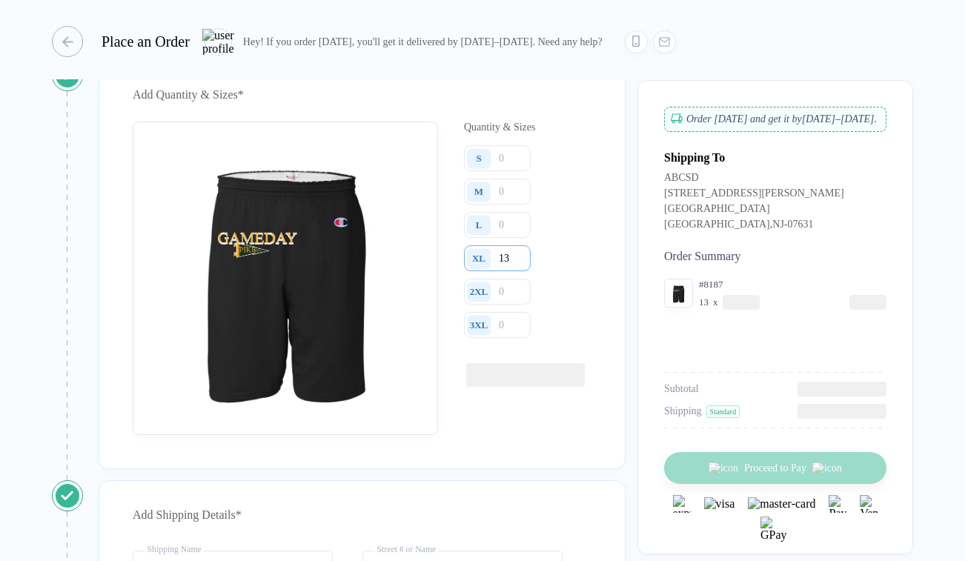
type input "13"
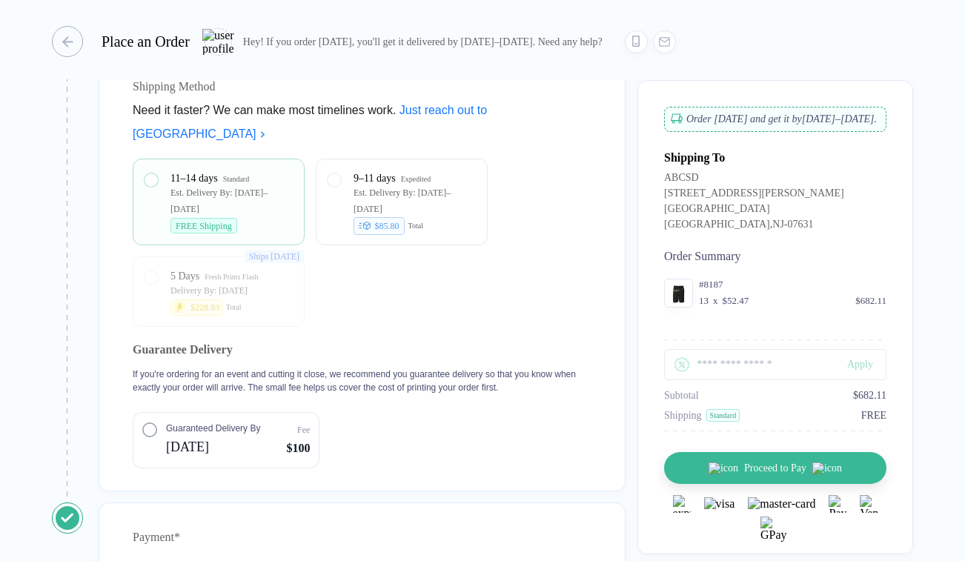
scroll to position [1444, 0]
click at [205, 432] on span "Guaranteed Delivery By" at bounding box center [213, 425] width 94 height 13
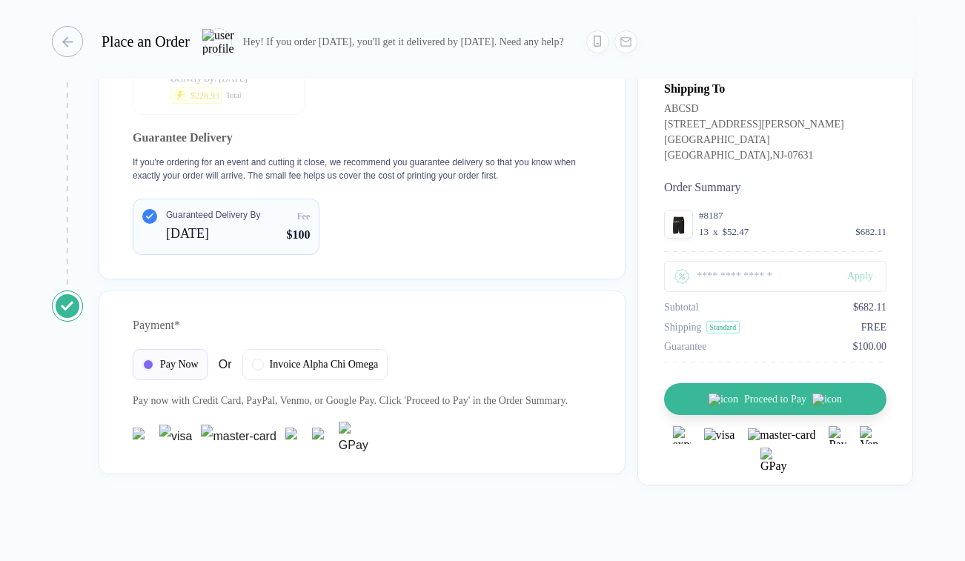
scroll to position [1705, 0]
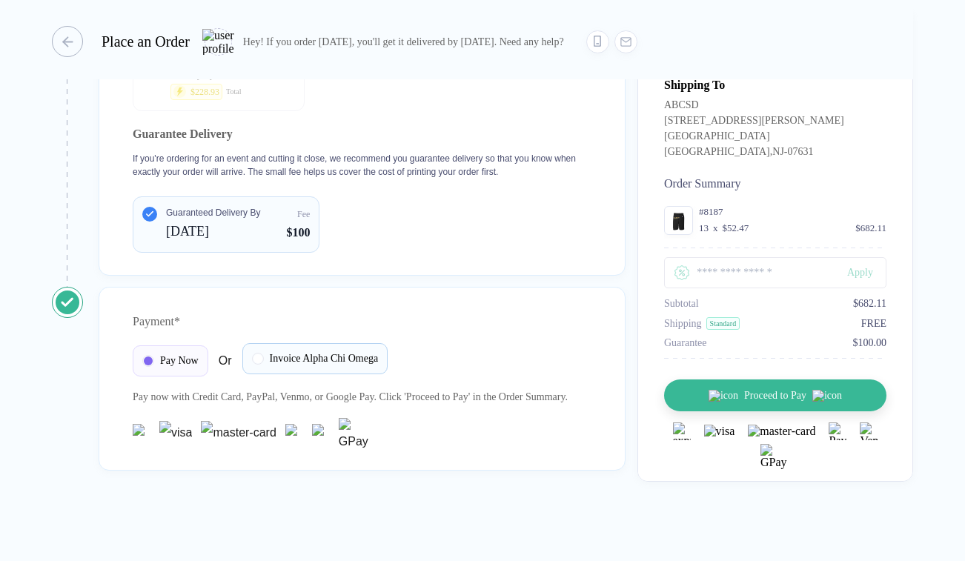
click at [279, 348] on div "Invoice Alpha Chi Omega" at bounding box center [315, 358] width 146 height 31
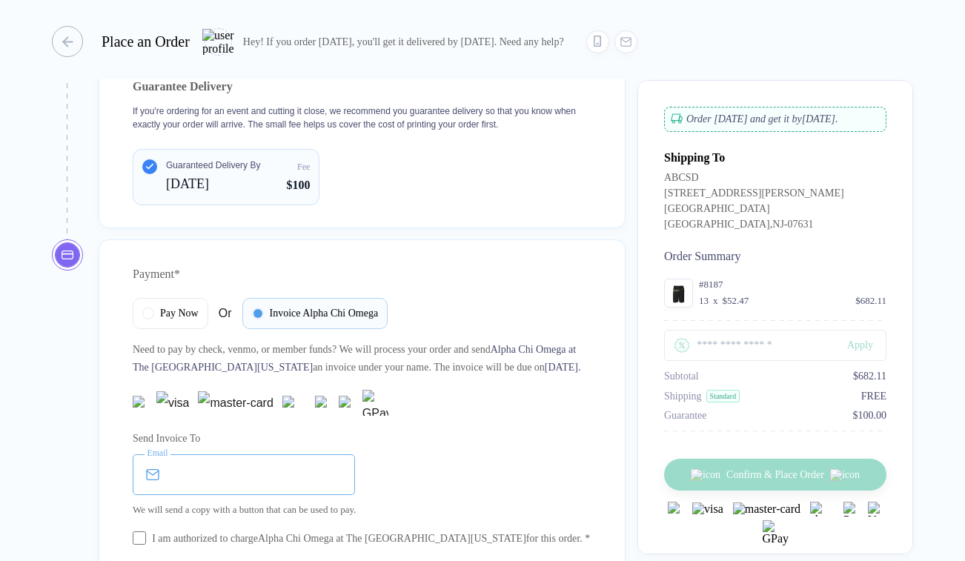
click at [238, 495] on input "email" at bounding box center [244, 474] width 222 height 41
type input "**********"
type input "**"
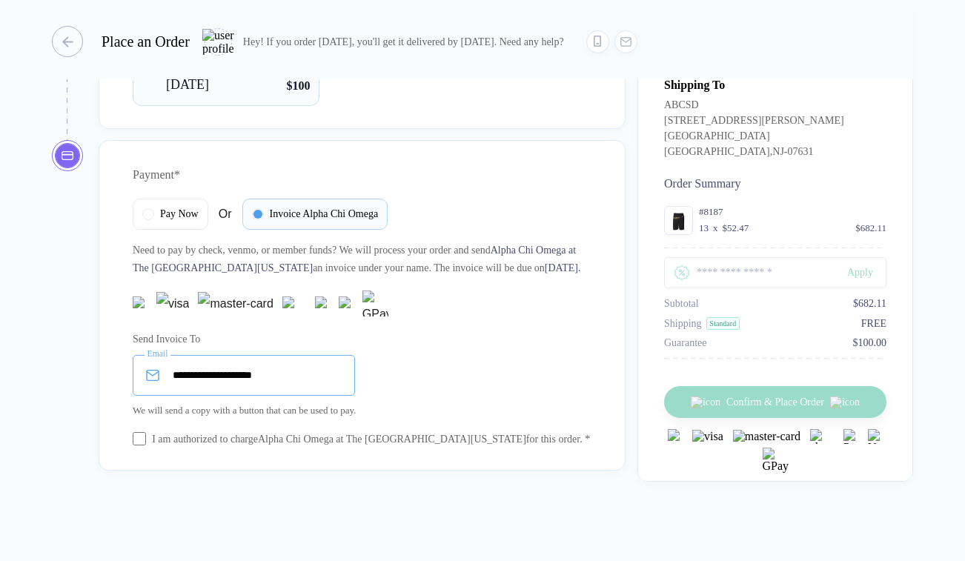
scroll to position [1868, 0]
click at [227, 431] on div "I am authorized to charge Alpha Chi Omega at The [GEOGRAPHIC_DATA][US_STATE] fo…" at bounding box center [371, 439] width 438 height 16
click at [281, 361] on input "**********" at bounding box center [244, 375] width 222 height 41
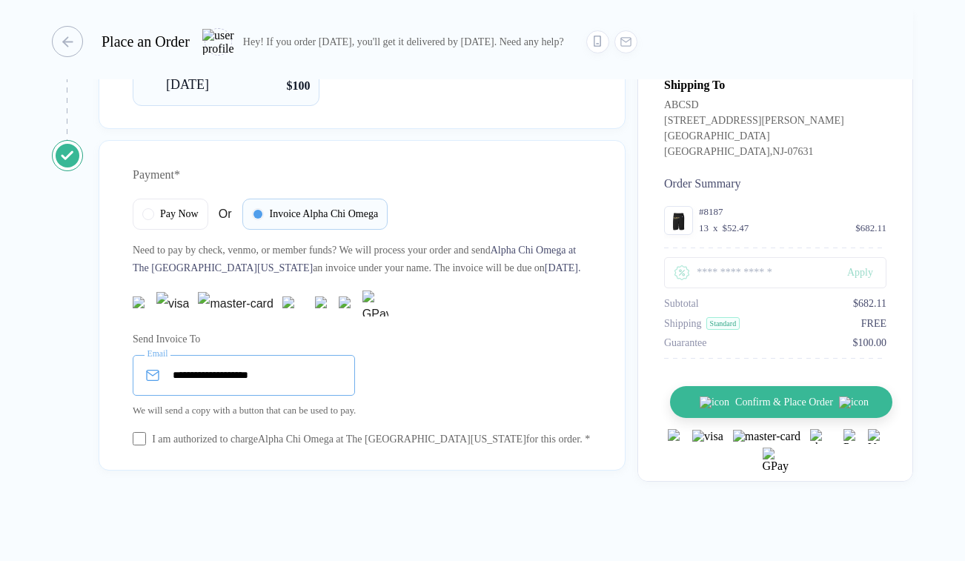
type input "**********"
click at [743, 408] on span "Confirm & Place Order" at bounding box center [784, 402] width 98 height 12
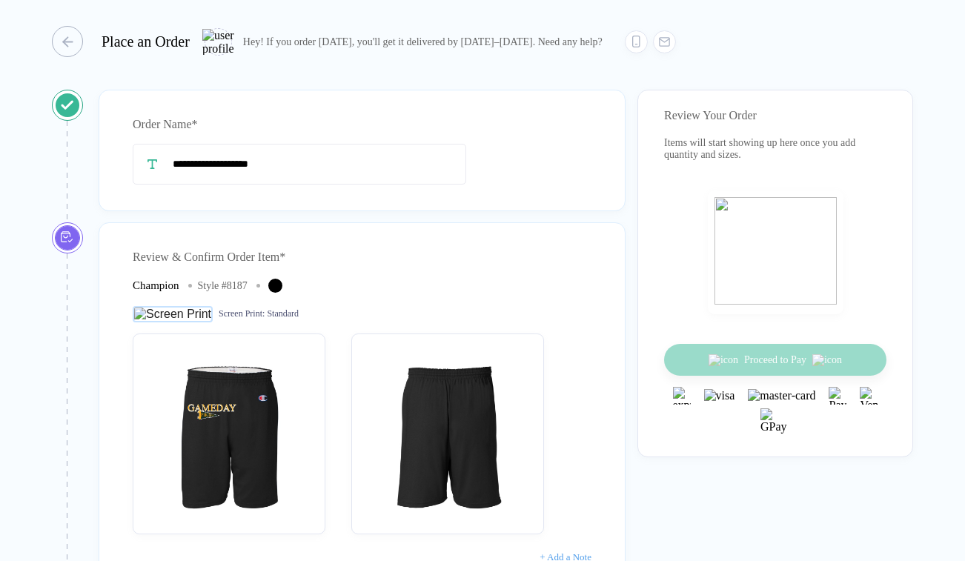
scroll to position [79, 0]
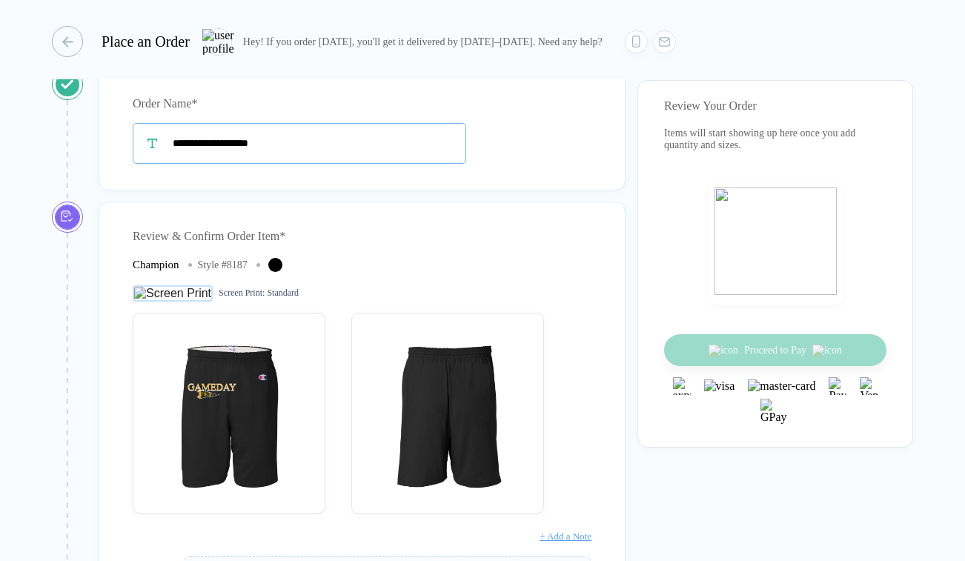
click at [314, 133] on input "**********" at bounding box center [299, 143] width 333 height 41
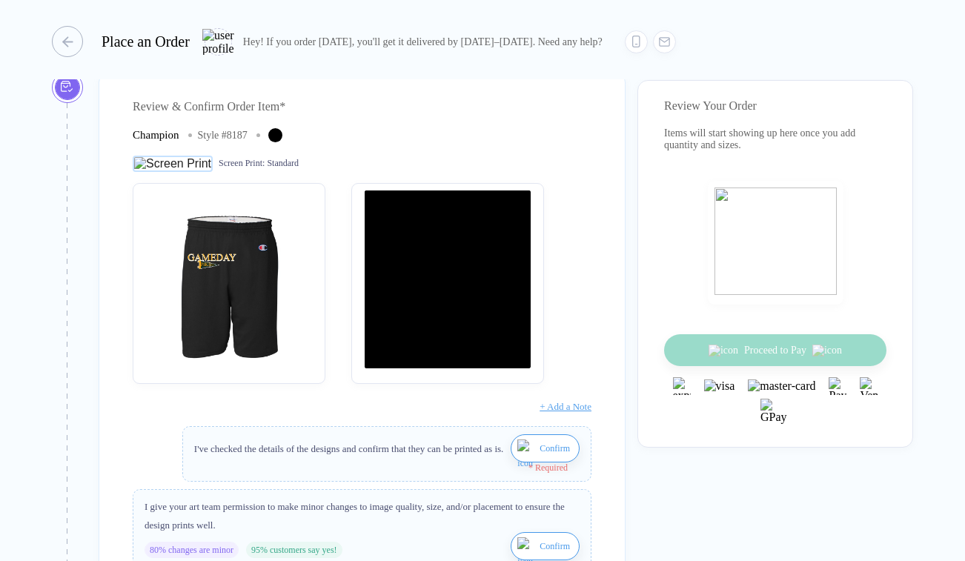
scroll to position [208, 0]
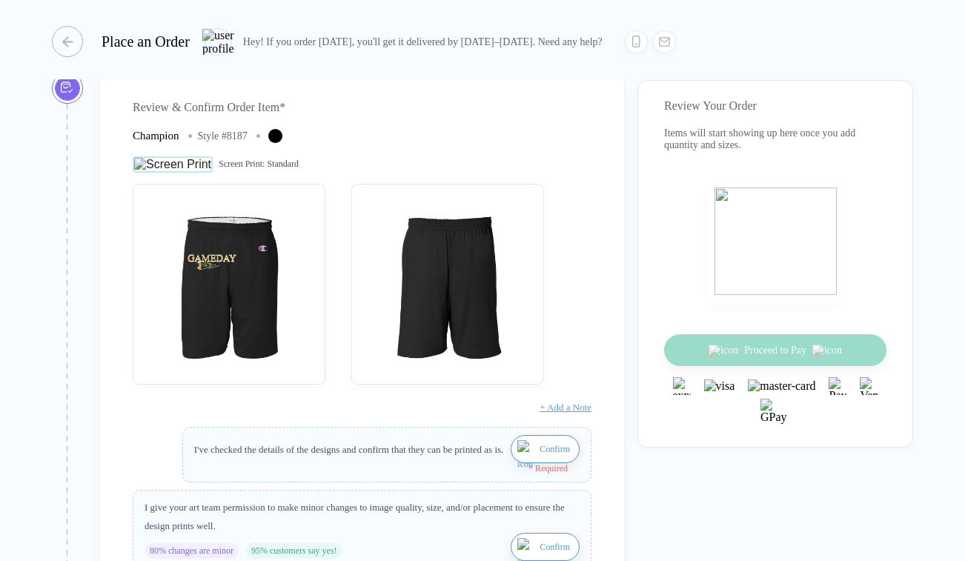
type input "**********"
click at [545, 456] on span "Confirm" at bounding box center [554, 449] width 30 height 24
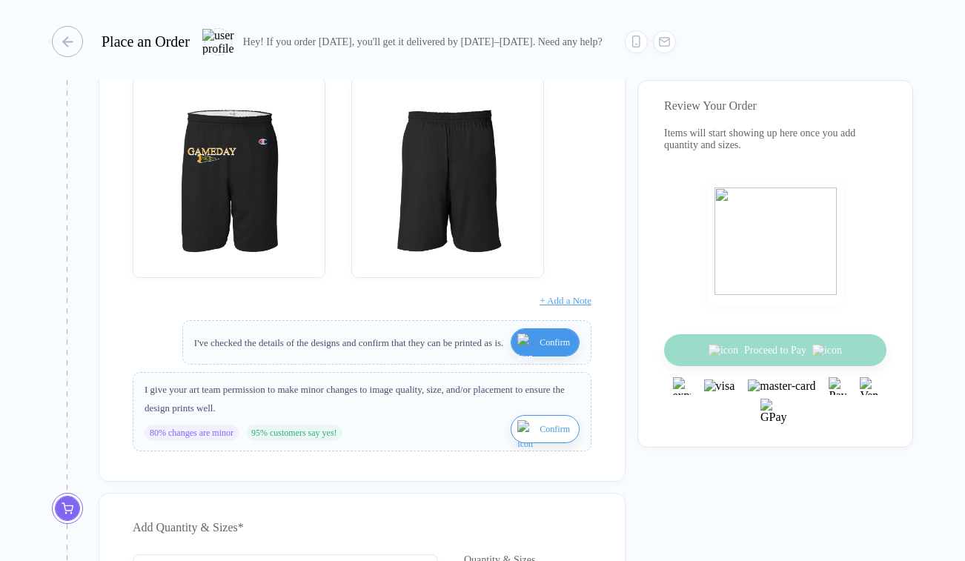
scroll to position [316, 0]
click at [542, 440] on span "Confirm" at bounding box center [554, 428] width 30 height 24
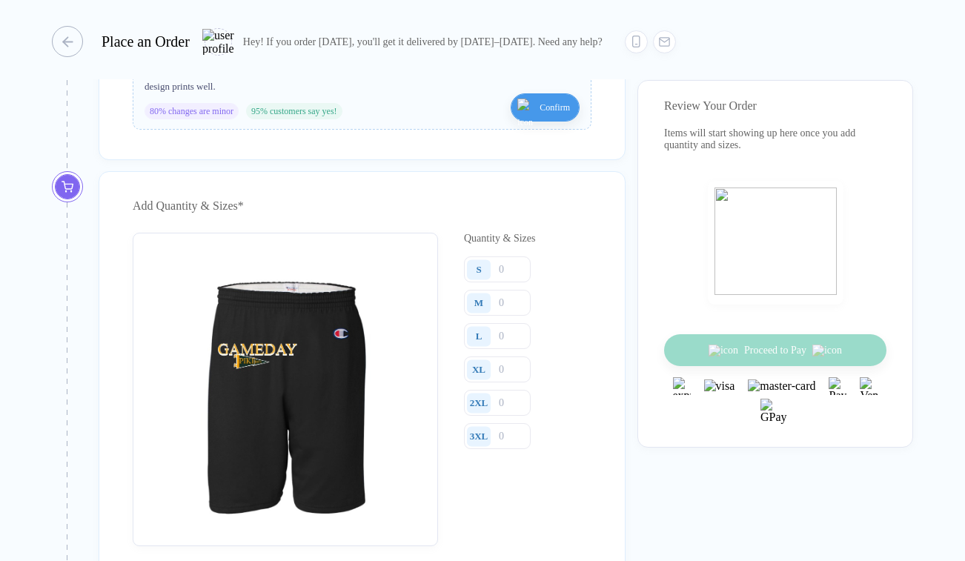
scroll to position [648, 0]
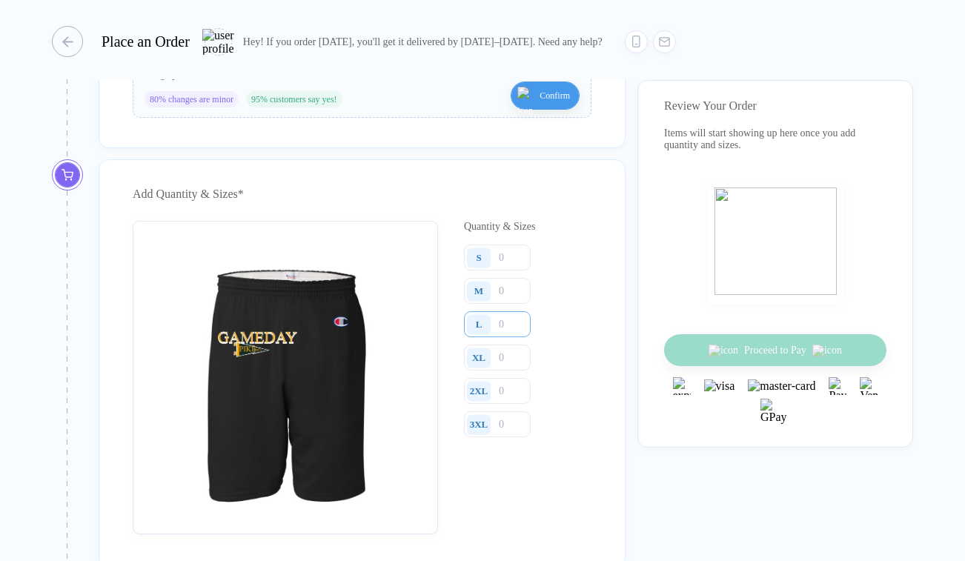
click at [506, 337] on input "number" at bounding box center [497, 324] width 67 height 26
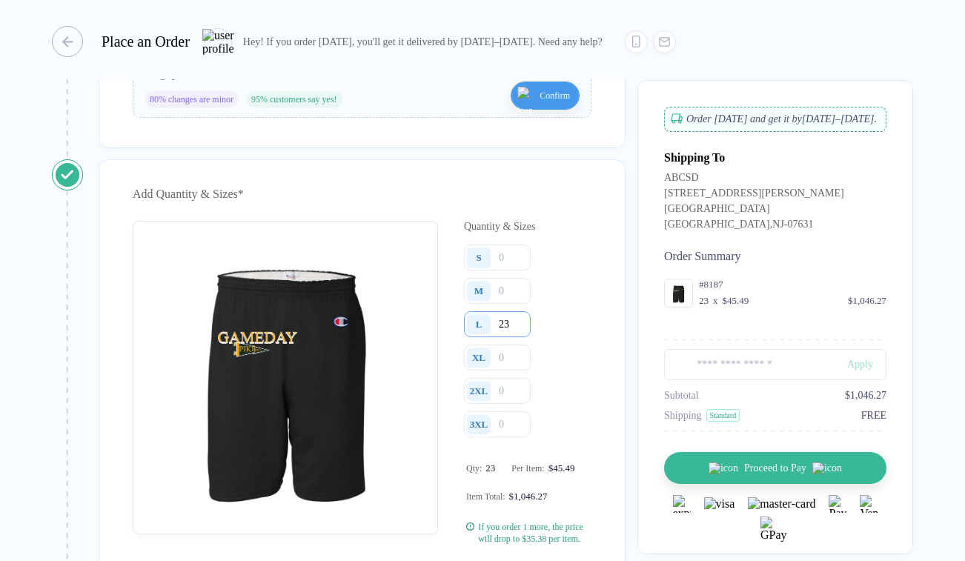
type input "23"
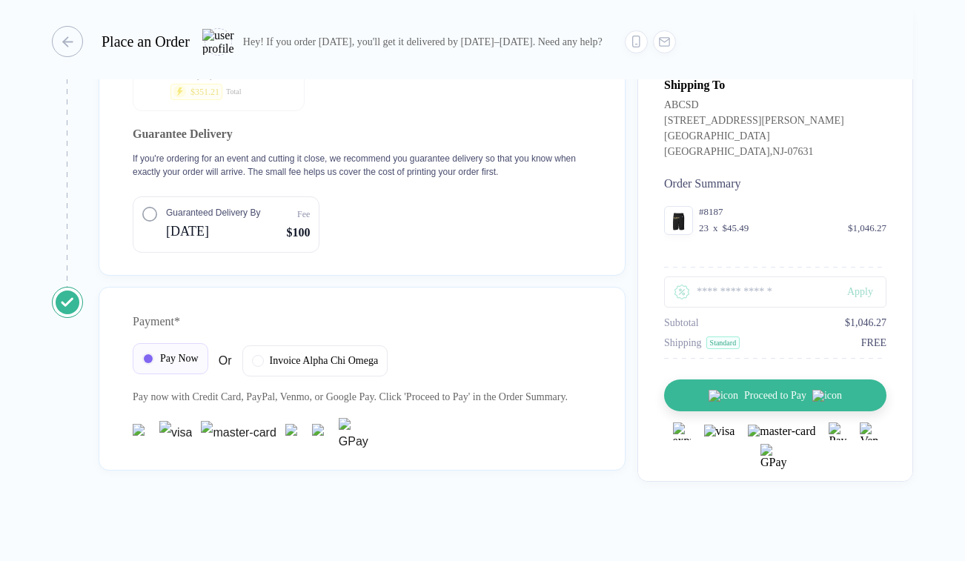
scroll to position [1678, 0]
click at [164, 224] on div "Guaranteed Delivery By Sep 29" at bounding box center [201, 223] width 118 height 37
click at [289, 343] on div "Invoice Alpha Chi Omega" at bounding box center [315, 358] width 146 height 31
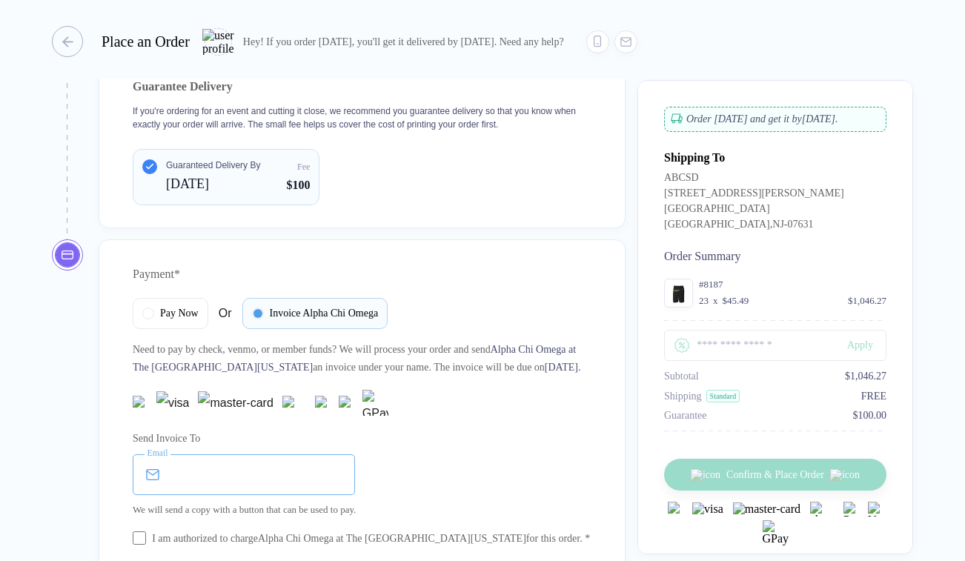
click at [226, 495] on input "email" at bounding box center [244, 474] width 222 height 41
type input "**********"
type input "**"
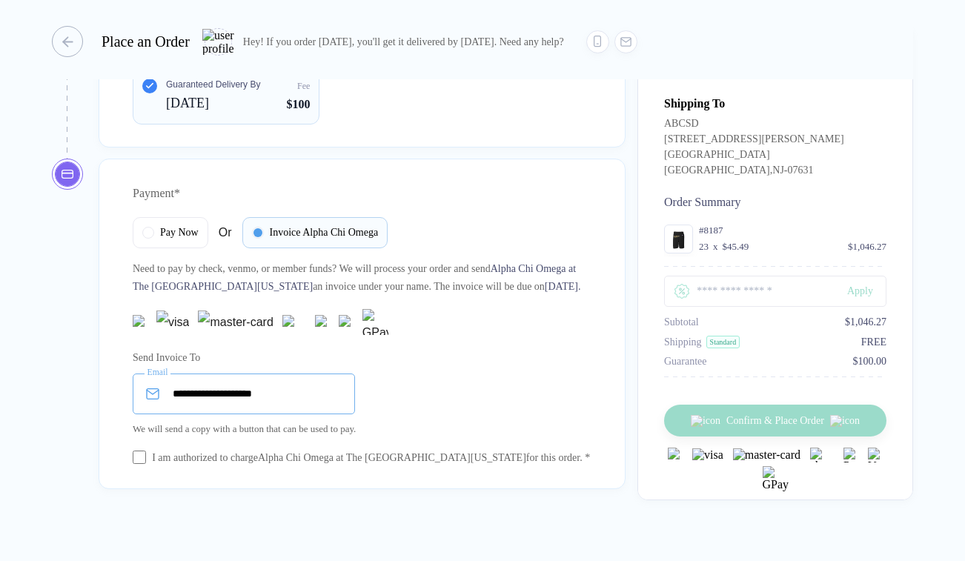
scroll to position [1788, 0]
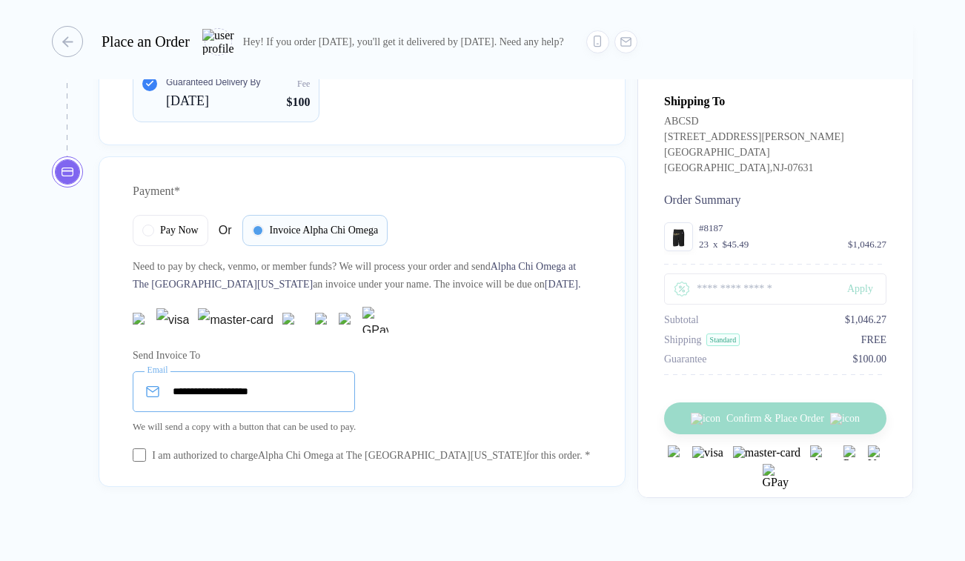
type input "**********"
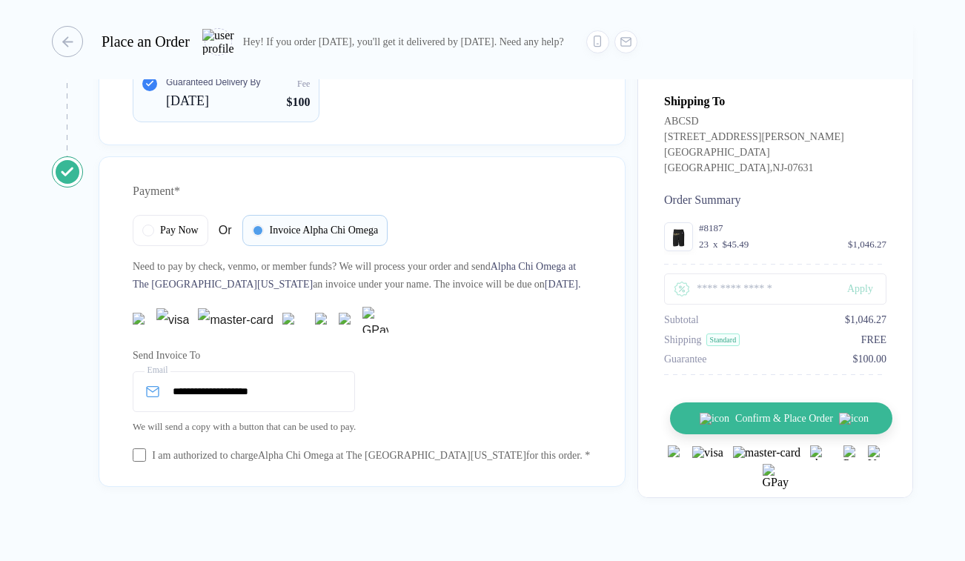
click at [800, 425] on span "Confirm & Place Order" at bounding box center [784, 419] width 98 height 12
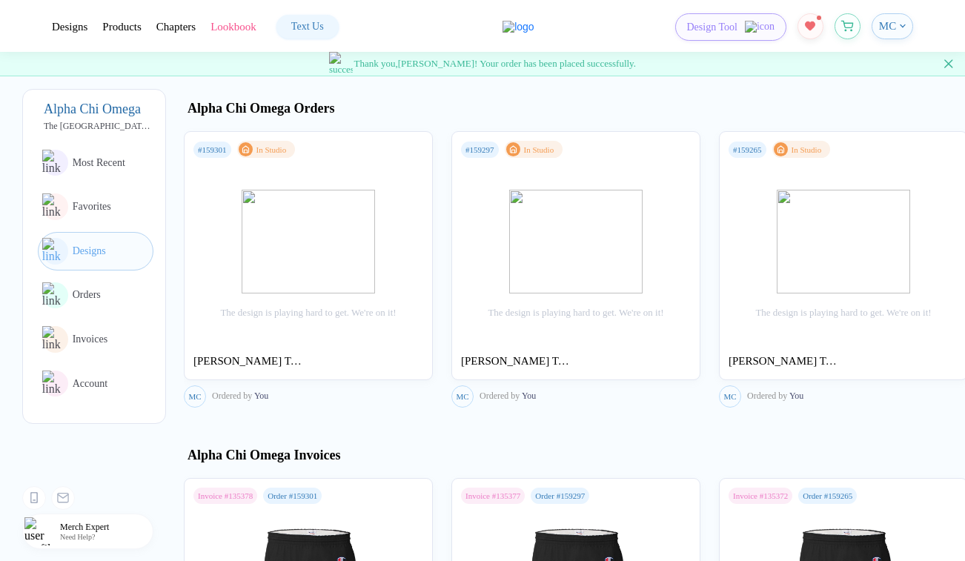
scroll to position [1218, 0]
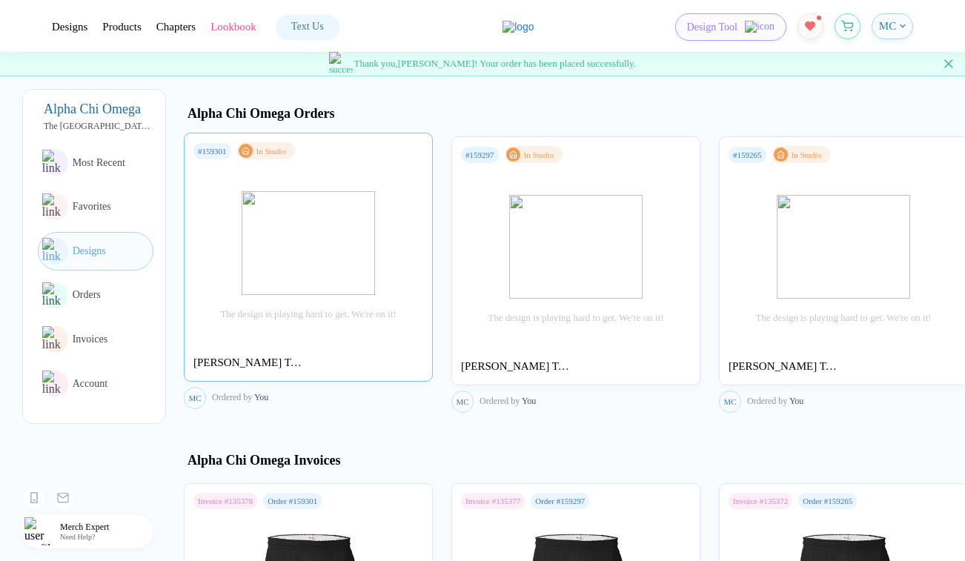
click at [259, 365] on div "Srini Test Design DT" at bounding box center [248, 362] width 111 height 13
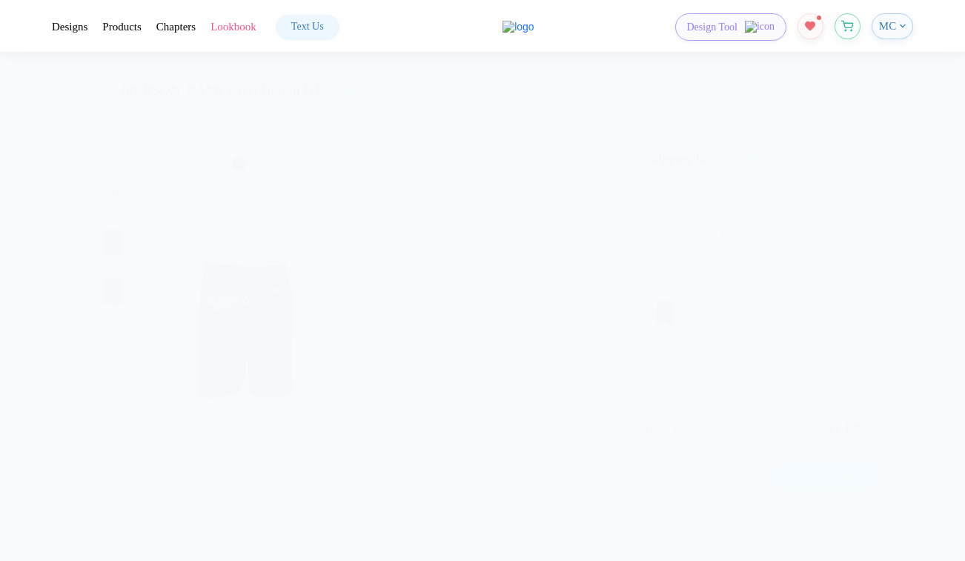
click at [818, 162] on div "Est. Delivery: Sep 28" at bounding box center [767, 159] width 101 height 20
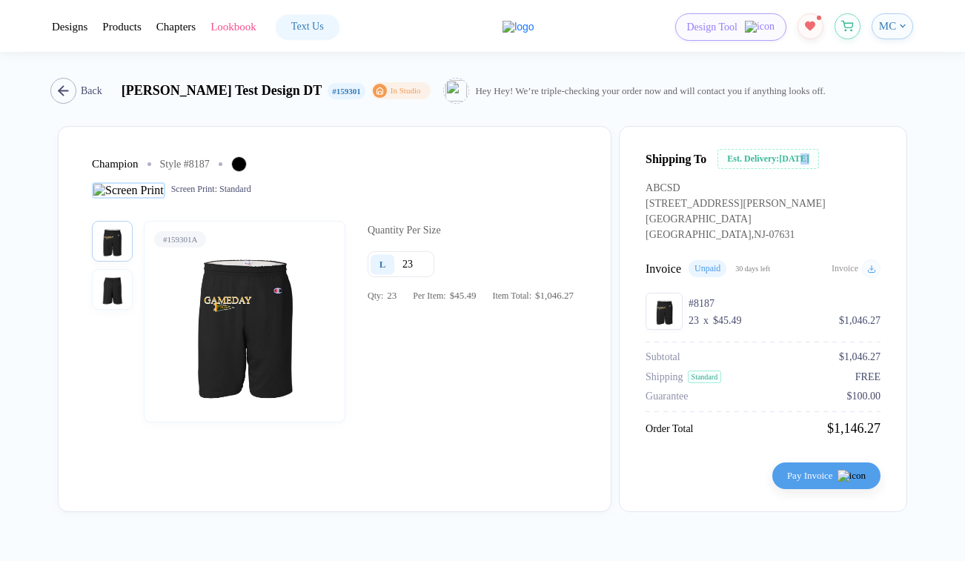
click at [73, 94] on div "button" at bounding box center [63, 91] width 26 height 26
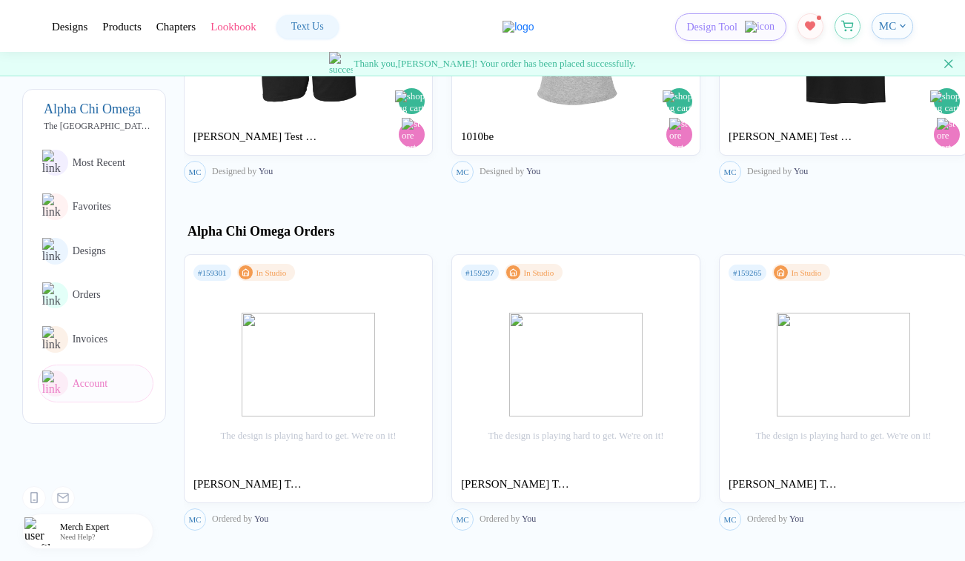
scroll to position [1102, 0]
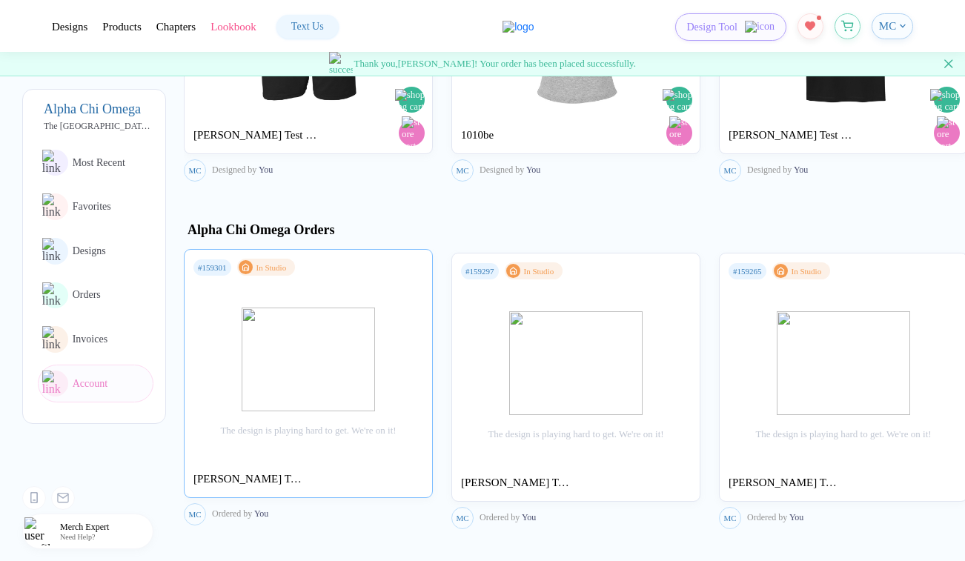
click at [294, 485] on div "Srini Test Design DT" at bounding box center [248, 479] width 111 height 13
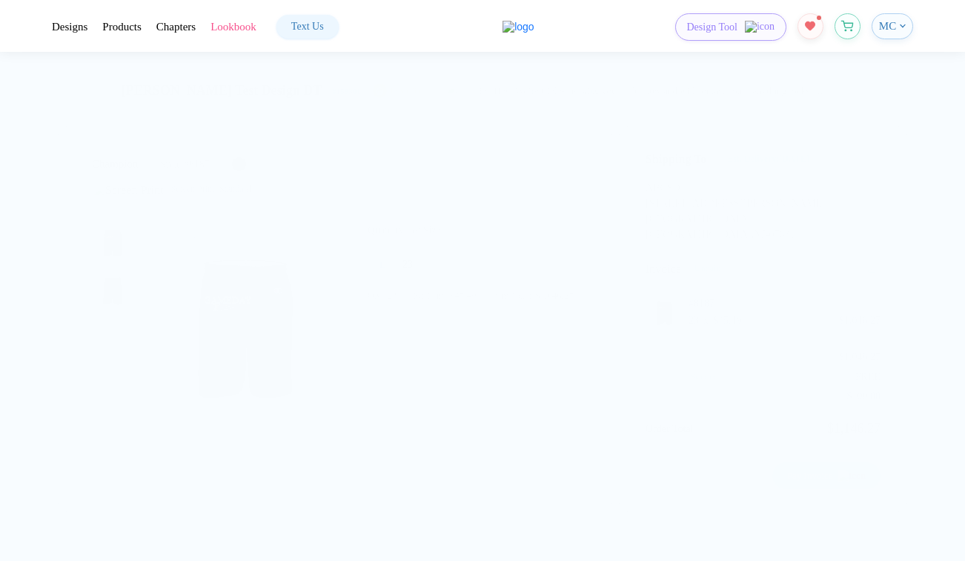
scroll to position [9, 0]
